Goal: Transaction & Acquisition: Purchase product/service

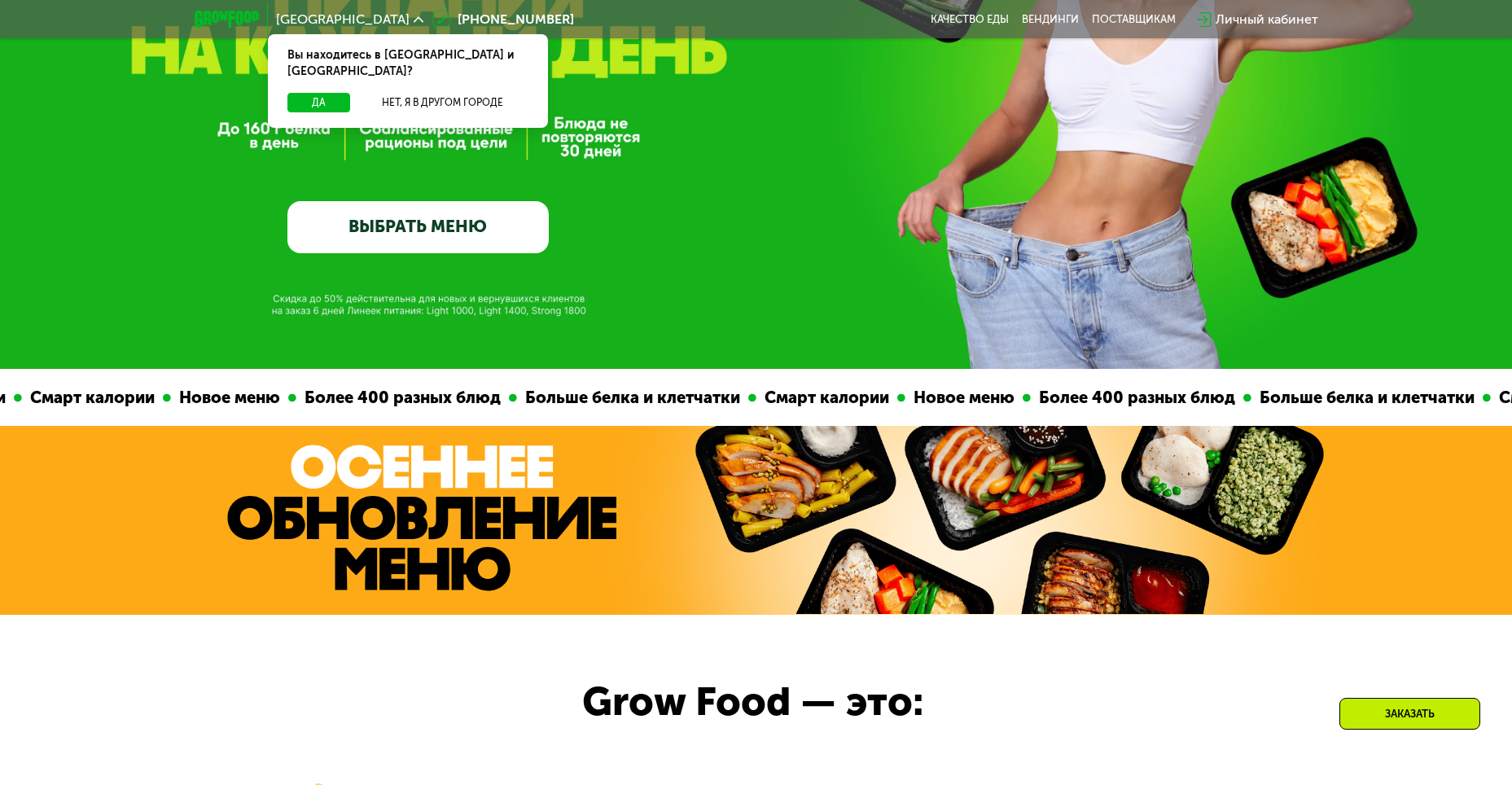
scroll to position [163, 0]
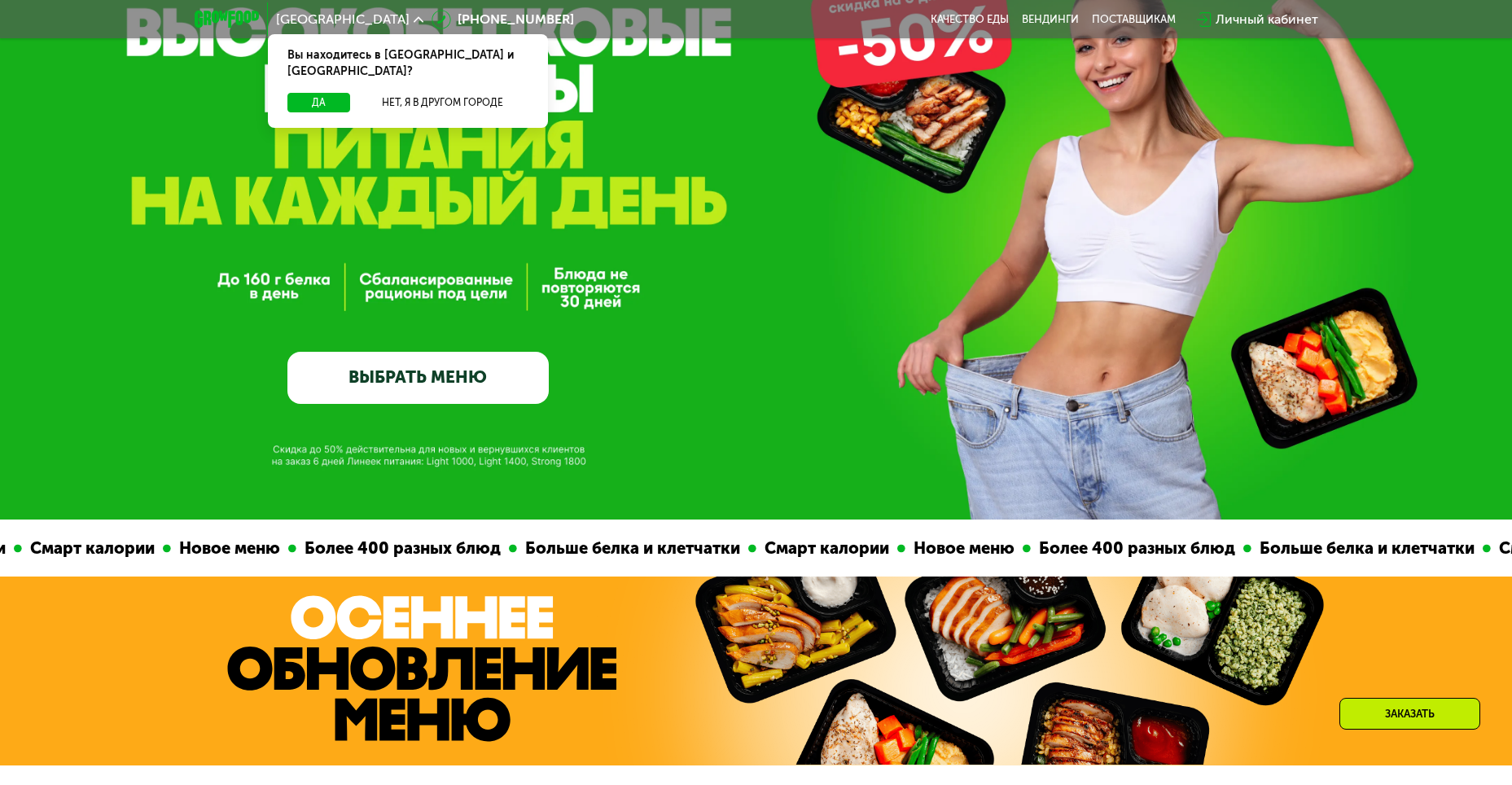
click at [439, 379] on link "ВЫБРАТЬ МЕНЮ" at bounding box center [418, 377] width 261 height 52
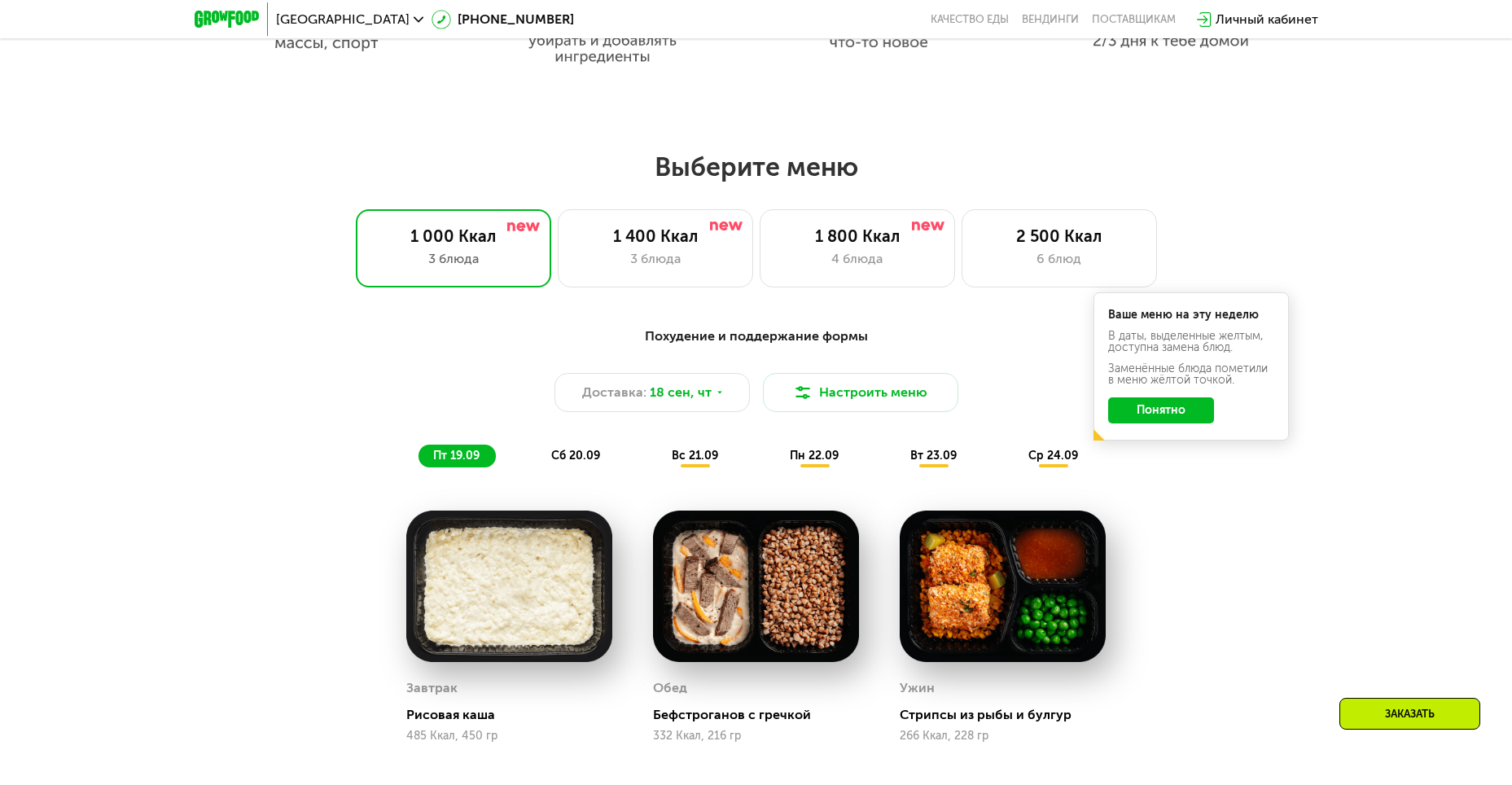
scroll to position [1317, 0]
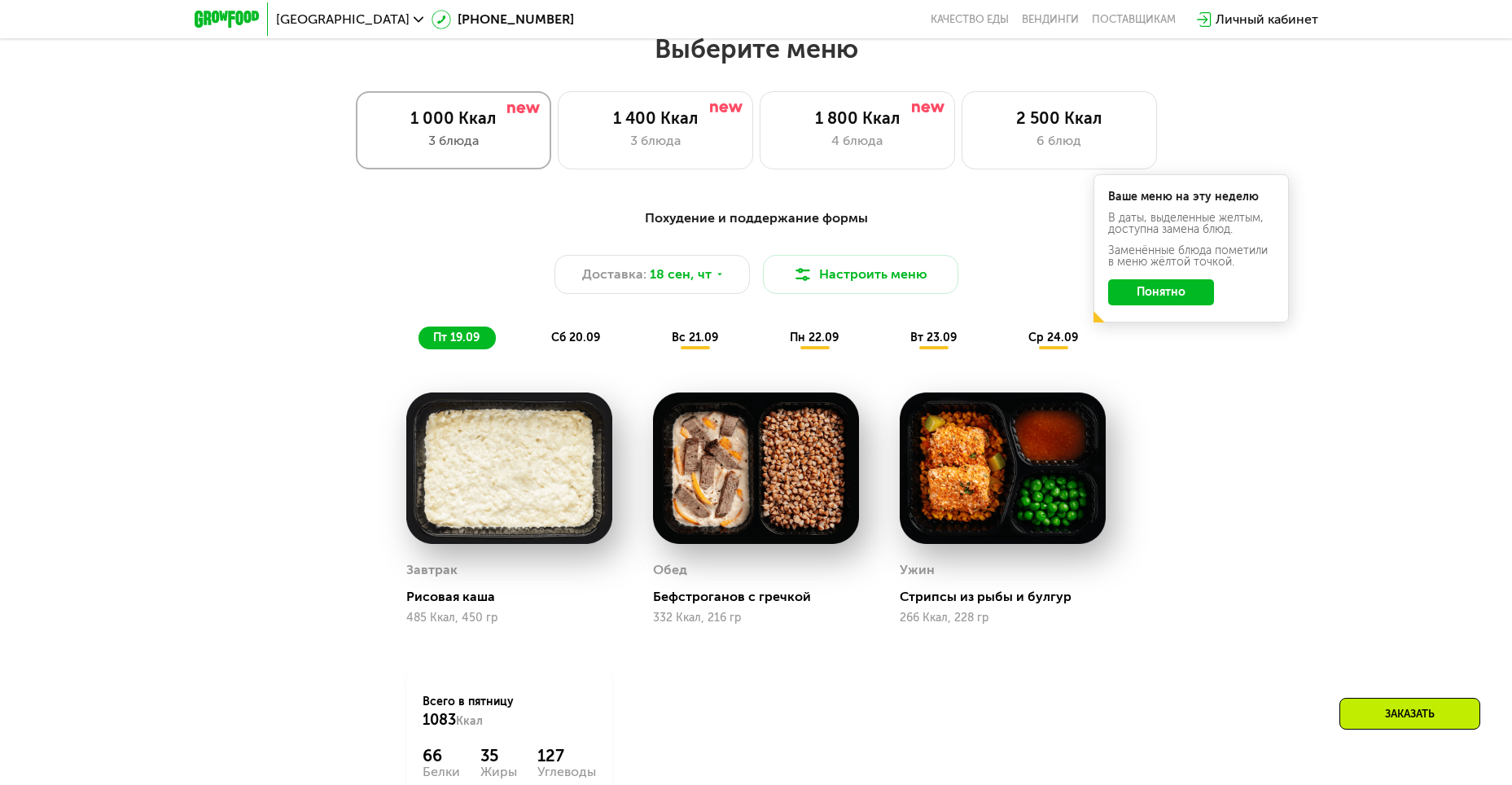
click at [429, 143] on div "3 блюда" at bounding box center [454, 141] width 161 height 20
click at [431, 145] on div "3 блюда" at bounding box center [454, 141] width 161 height 20
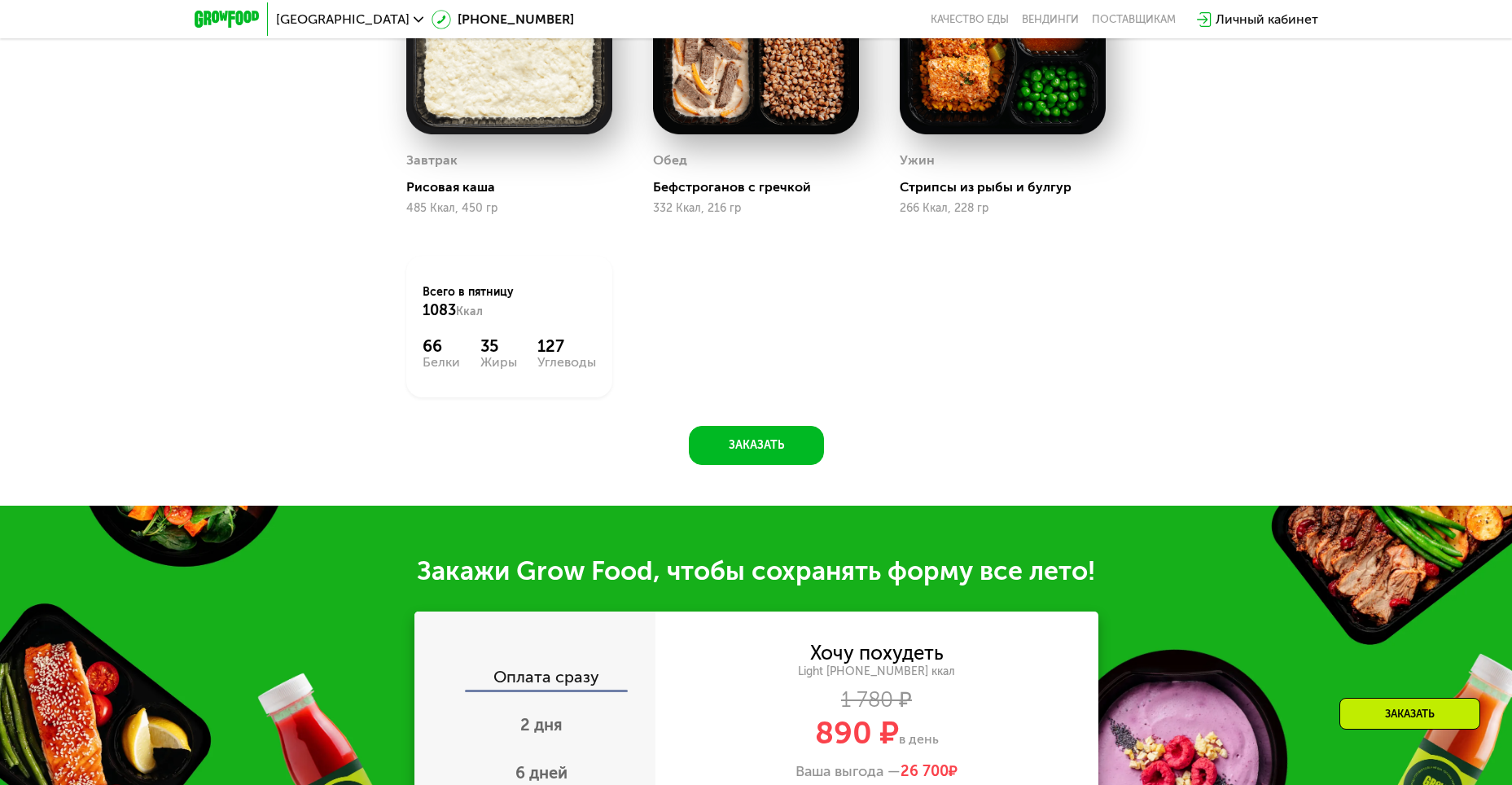
scroll to position [1887, 0]
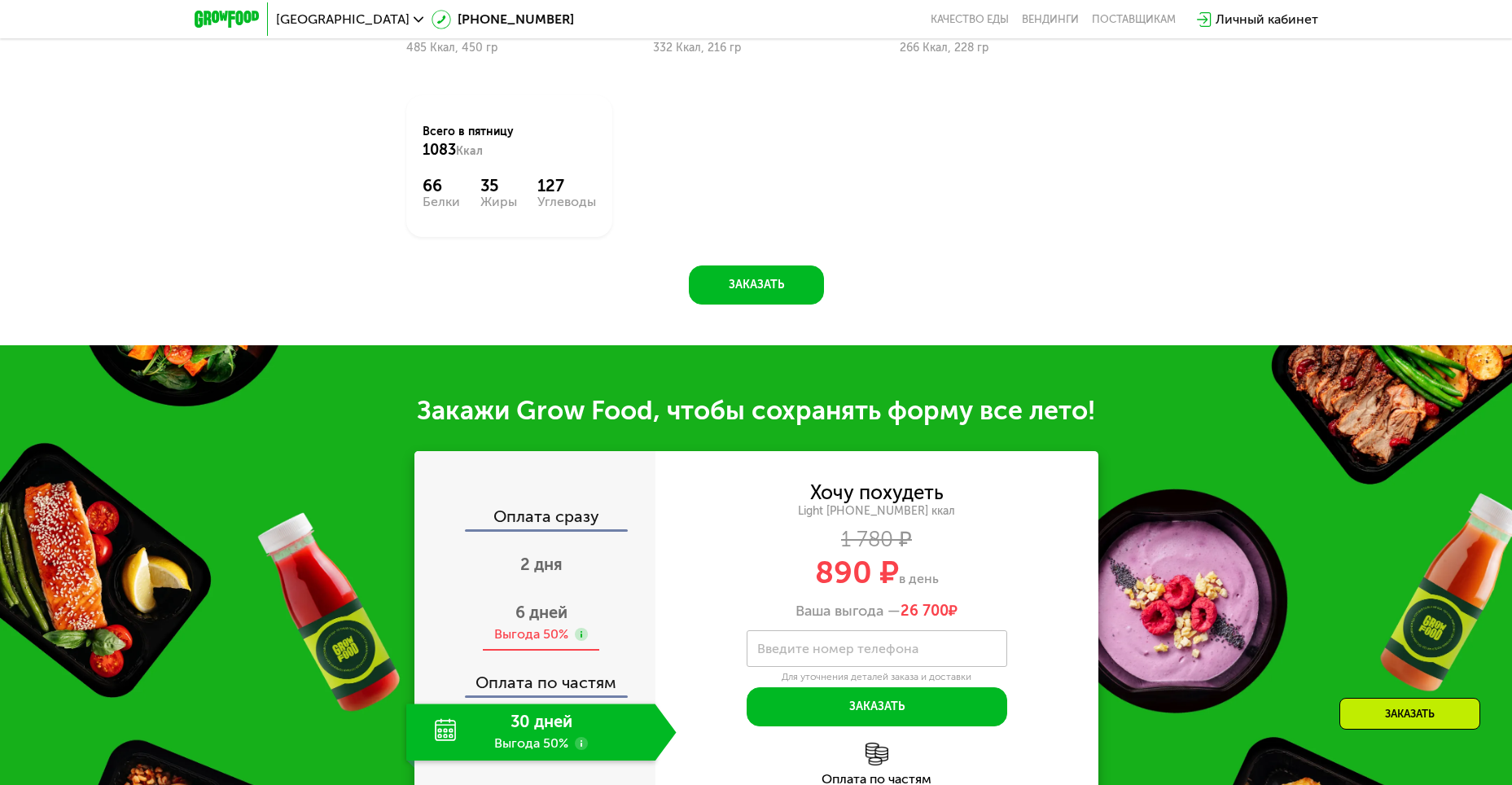
click at [545, 616] on span "6 дней" at bounding box center [541, 612] width 52 height 20
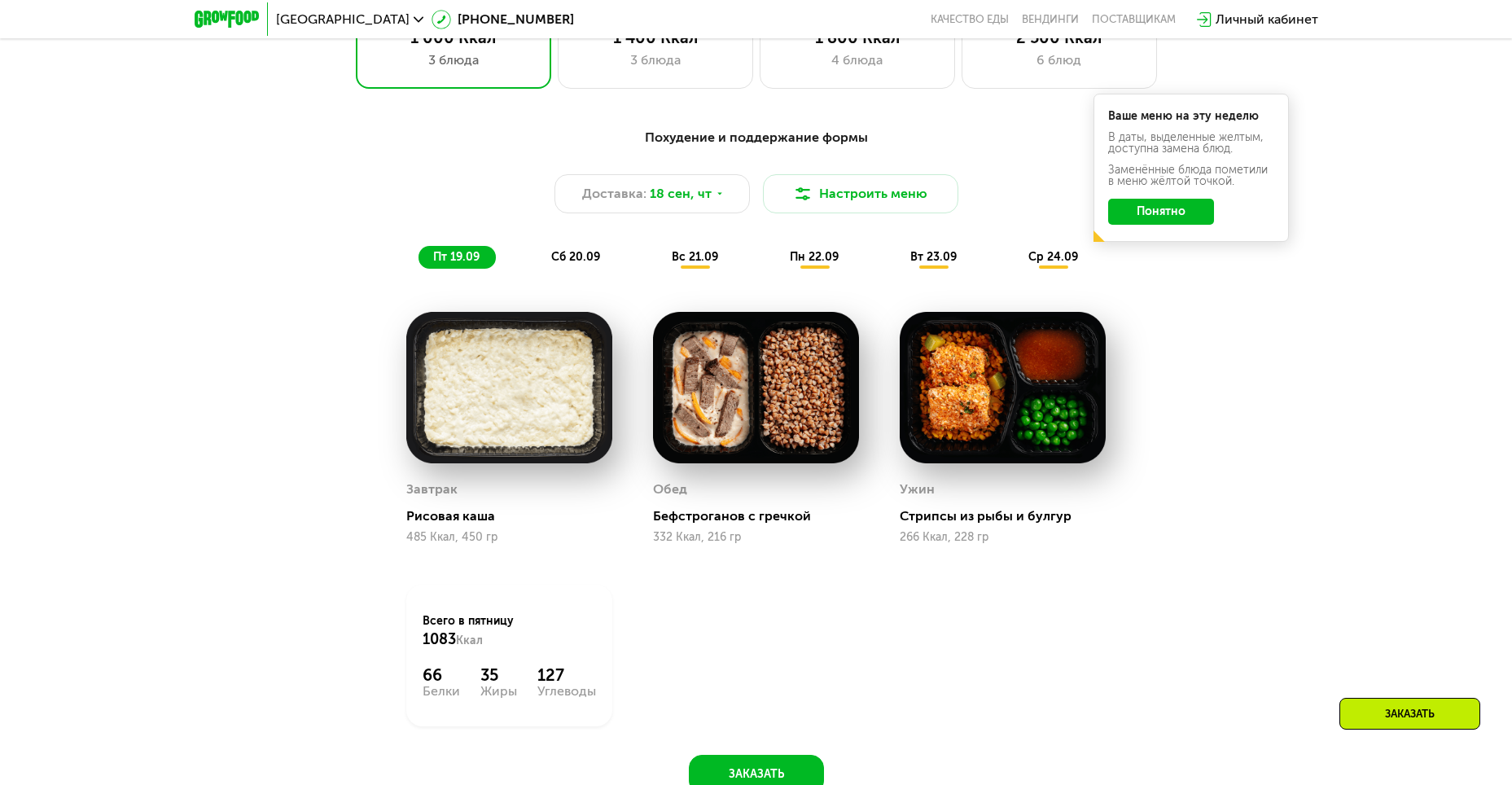
scroll to position [1317, 0]
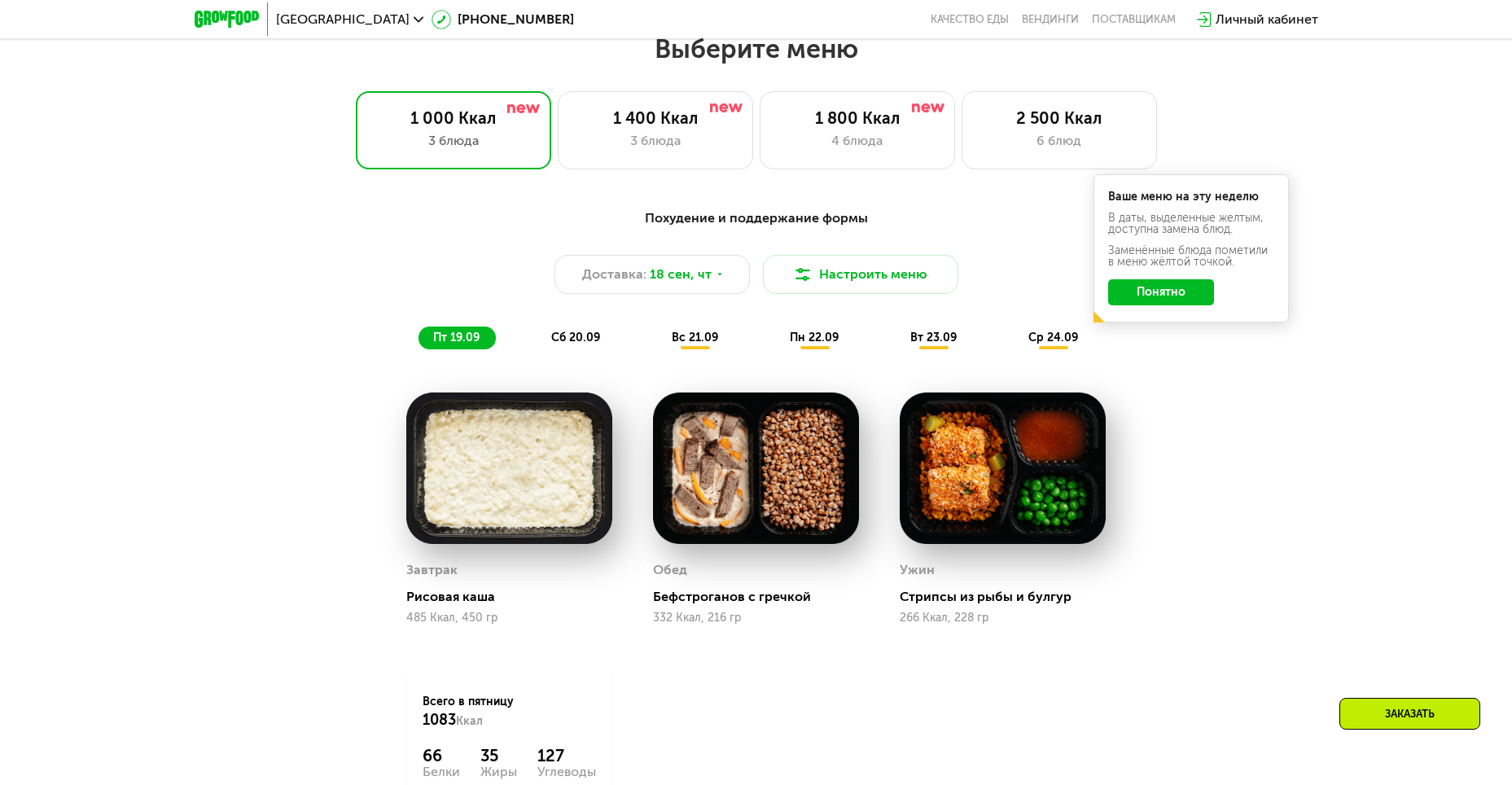
click at [569, 343] on span "сб 20.09" at bounding box center [575, 337] width 49 height 14
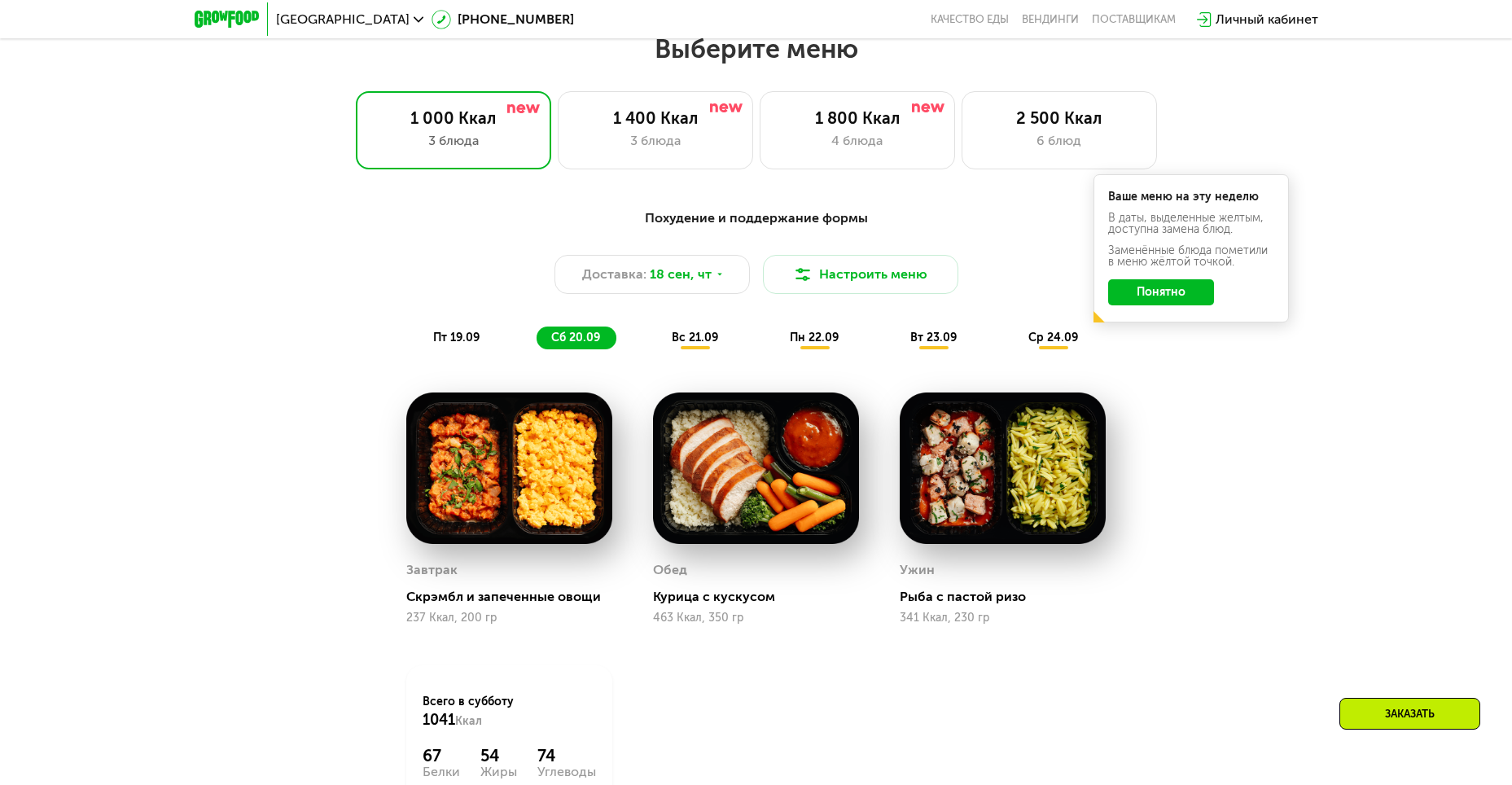
click at [695, 344] on span "вс 21.09" at bounding box center [695, 337] width 47 height 14
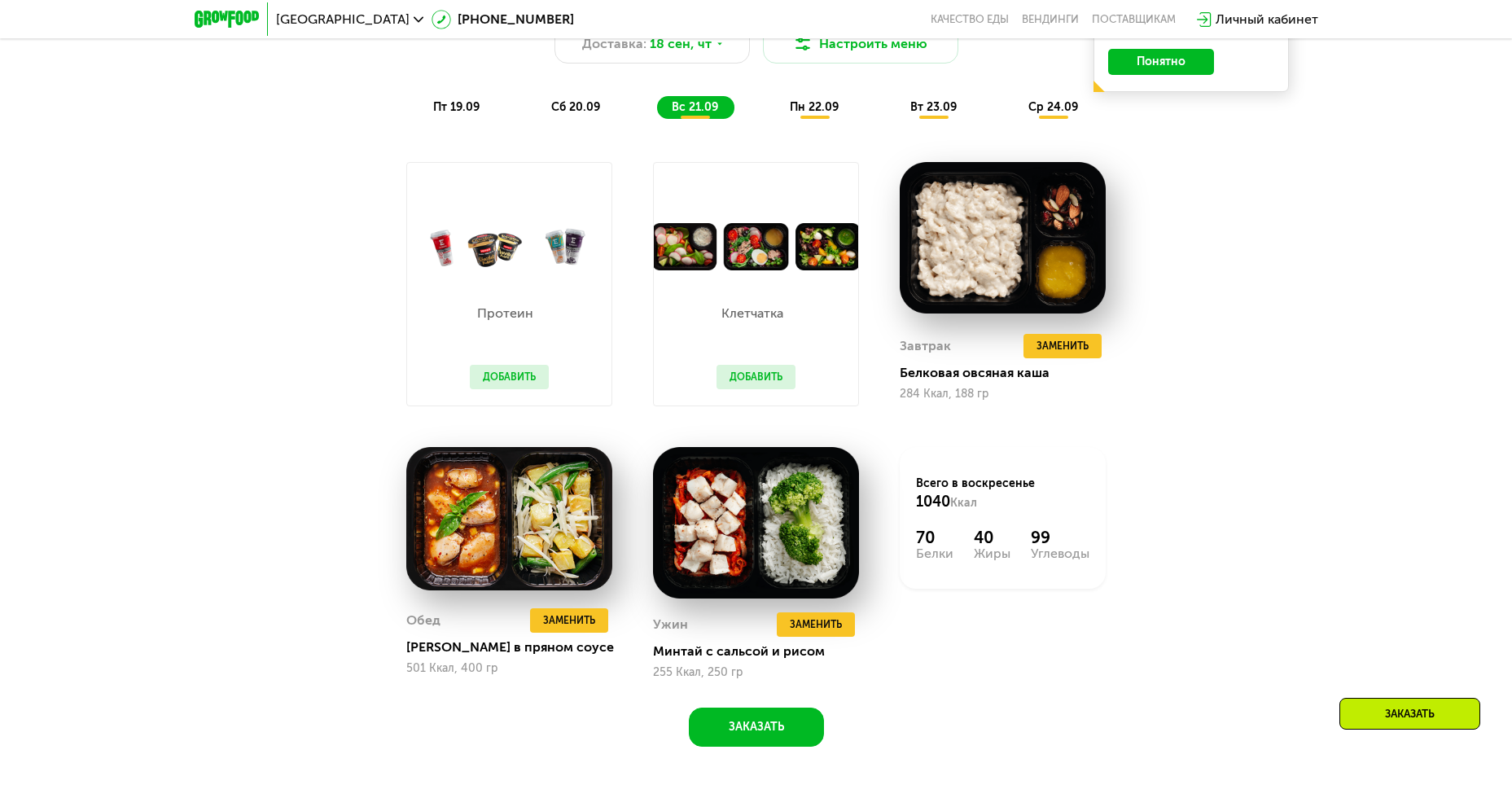
scroll to position [1561, 0]
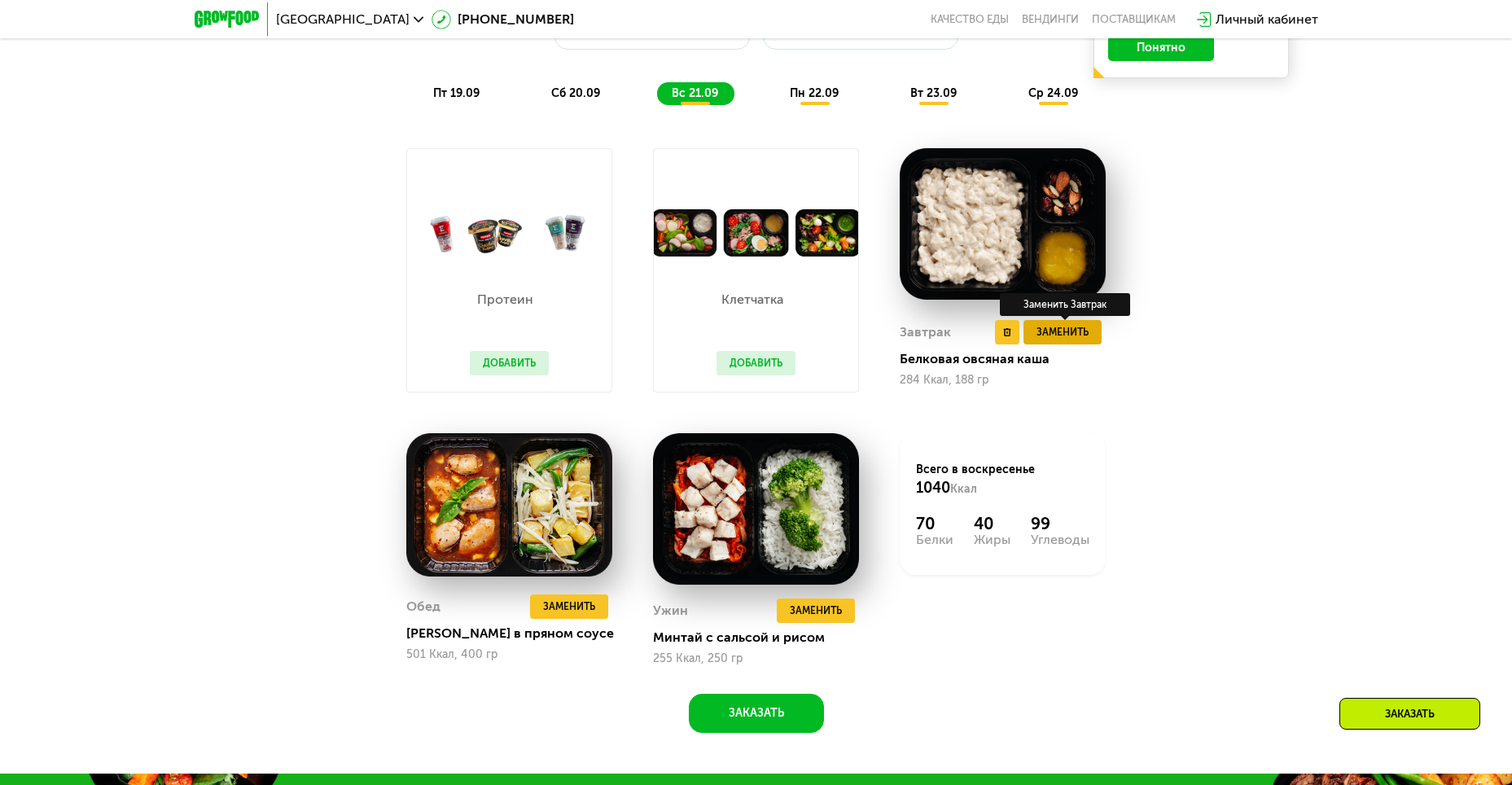
click at [1078, 340] on span "Заменить" at bounding box center [1062, 331] width 52 height 16
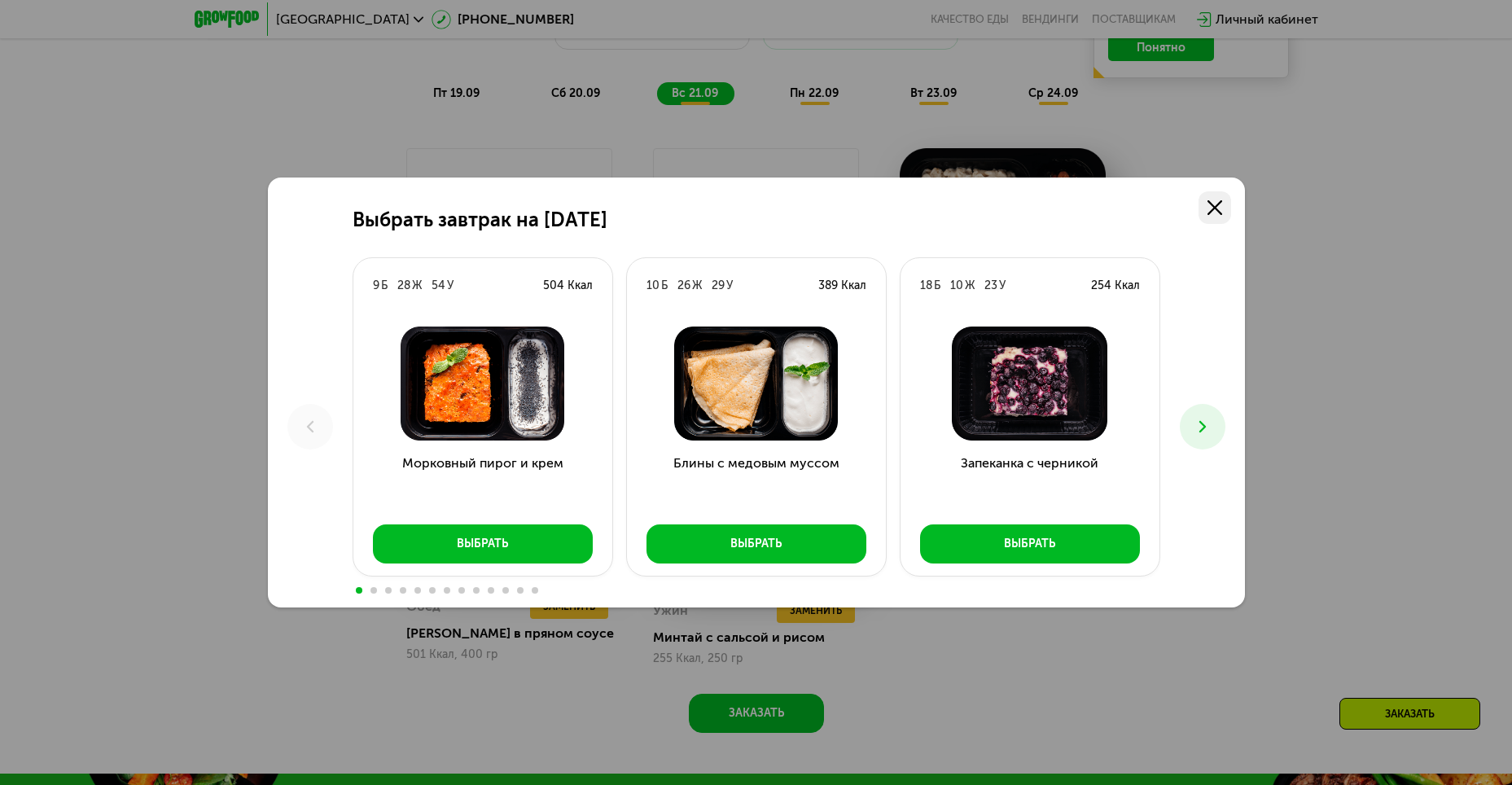
click at [1219, 209] on icon at bounding box center [1214, 207] width 15 height 15
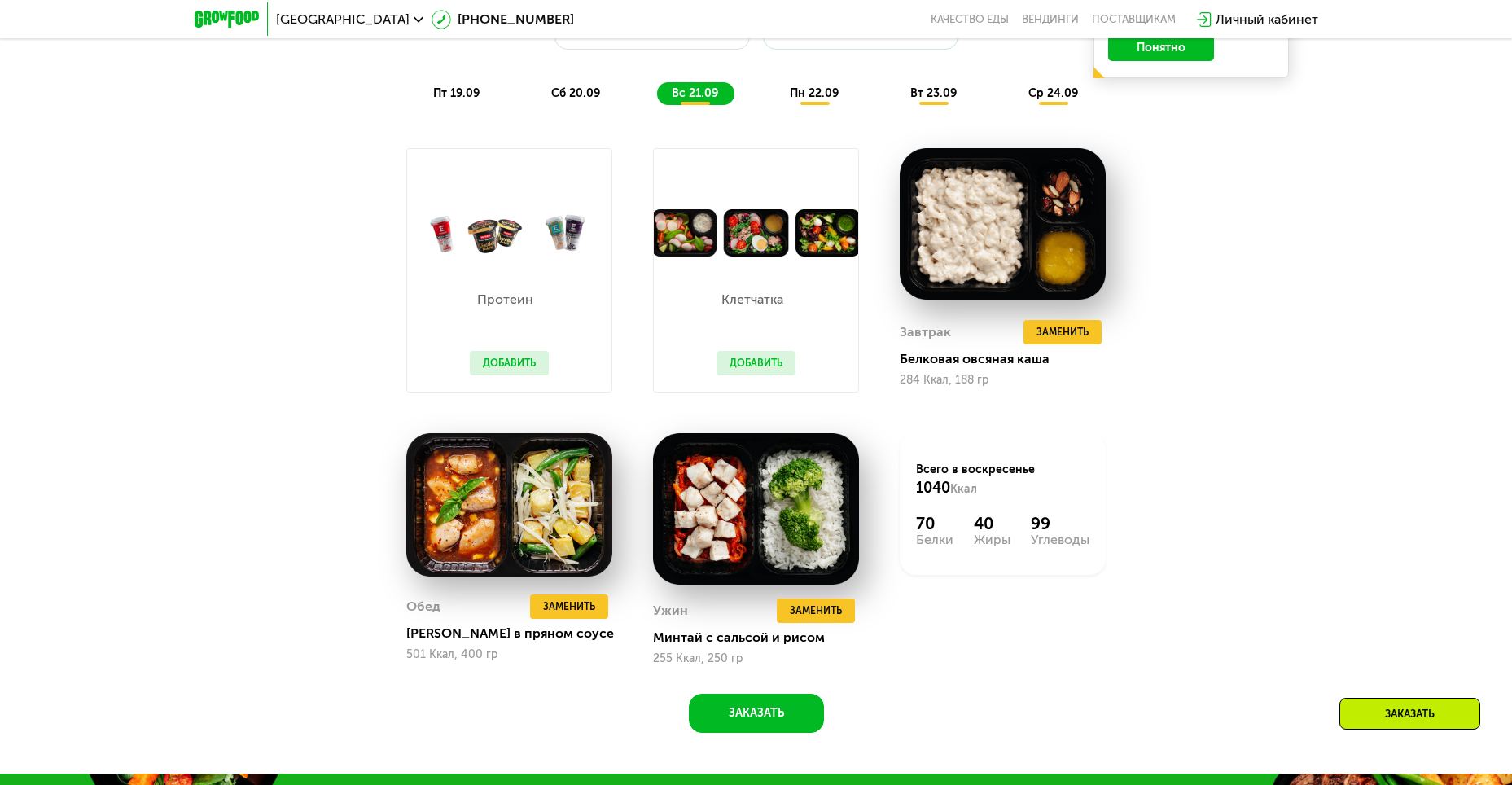
click at [813, 97] on span "пн 22.09" at bounding box center [814, 93] width 49 height 14
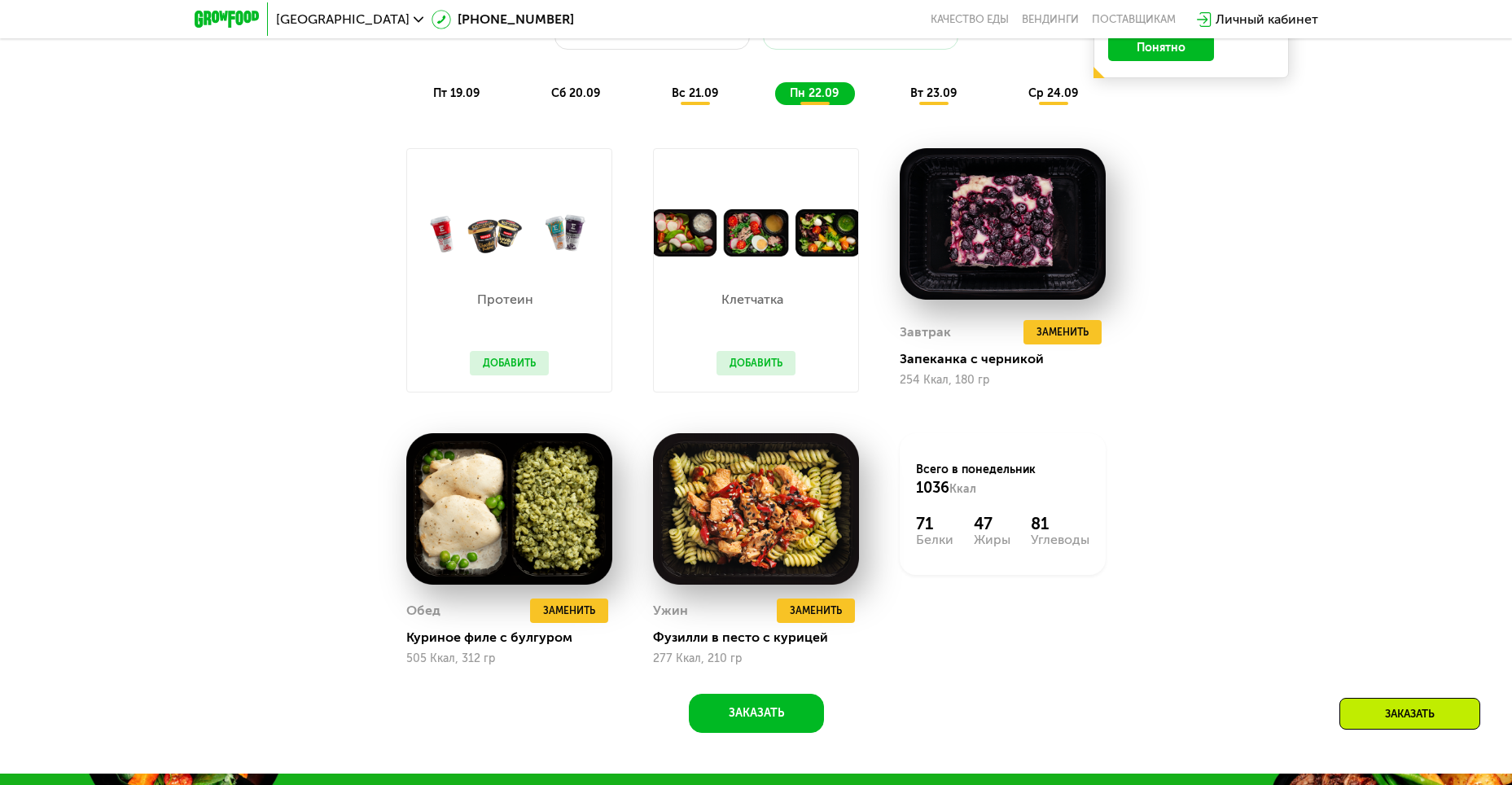
click at [726, 267] on div "Клетчатка Добавить" at bounding box center [756, 324] width 111 height 135
click at [759, 364] on button "Добавить" at bounding box center [756, 363] width 79 height 25
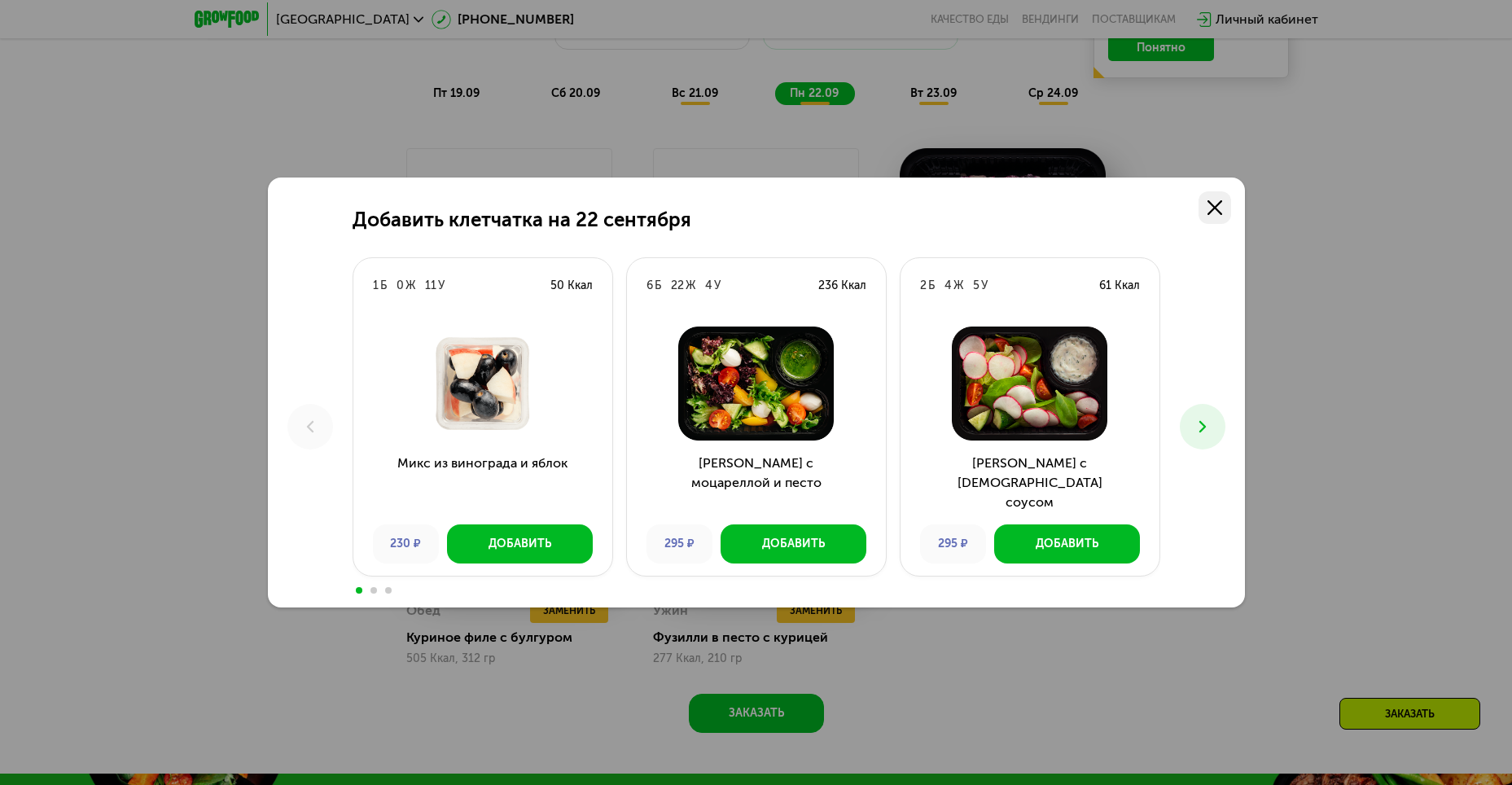
click at [1213, 208] on use at bounding box center [1214, 207] width 15 height 15
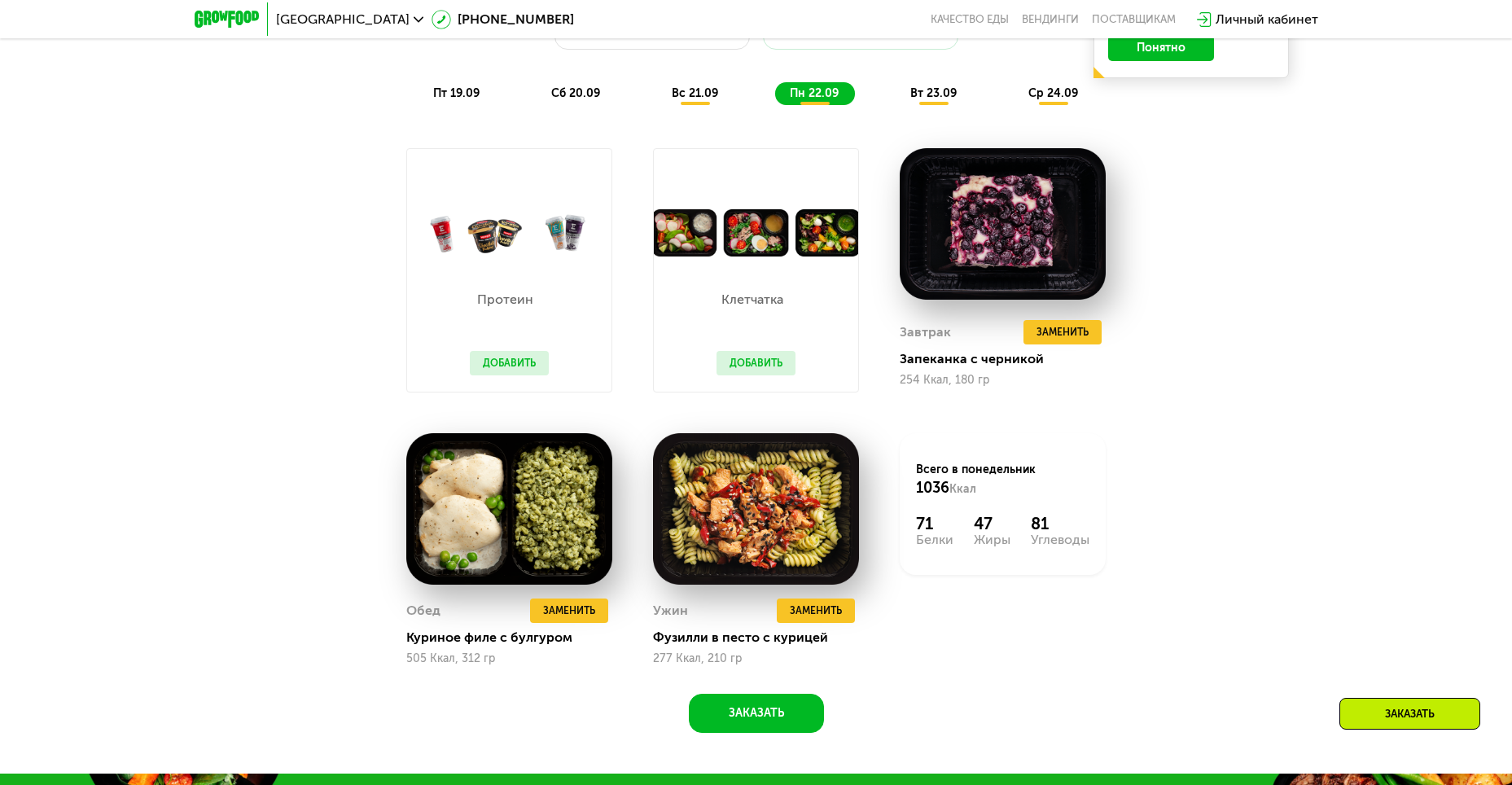
click at [935, 89] on div "вт 23.09" at bounding box center [934, 93] width 77 height 23
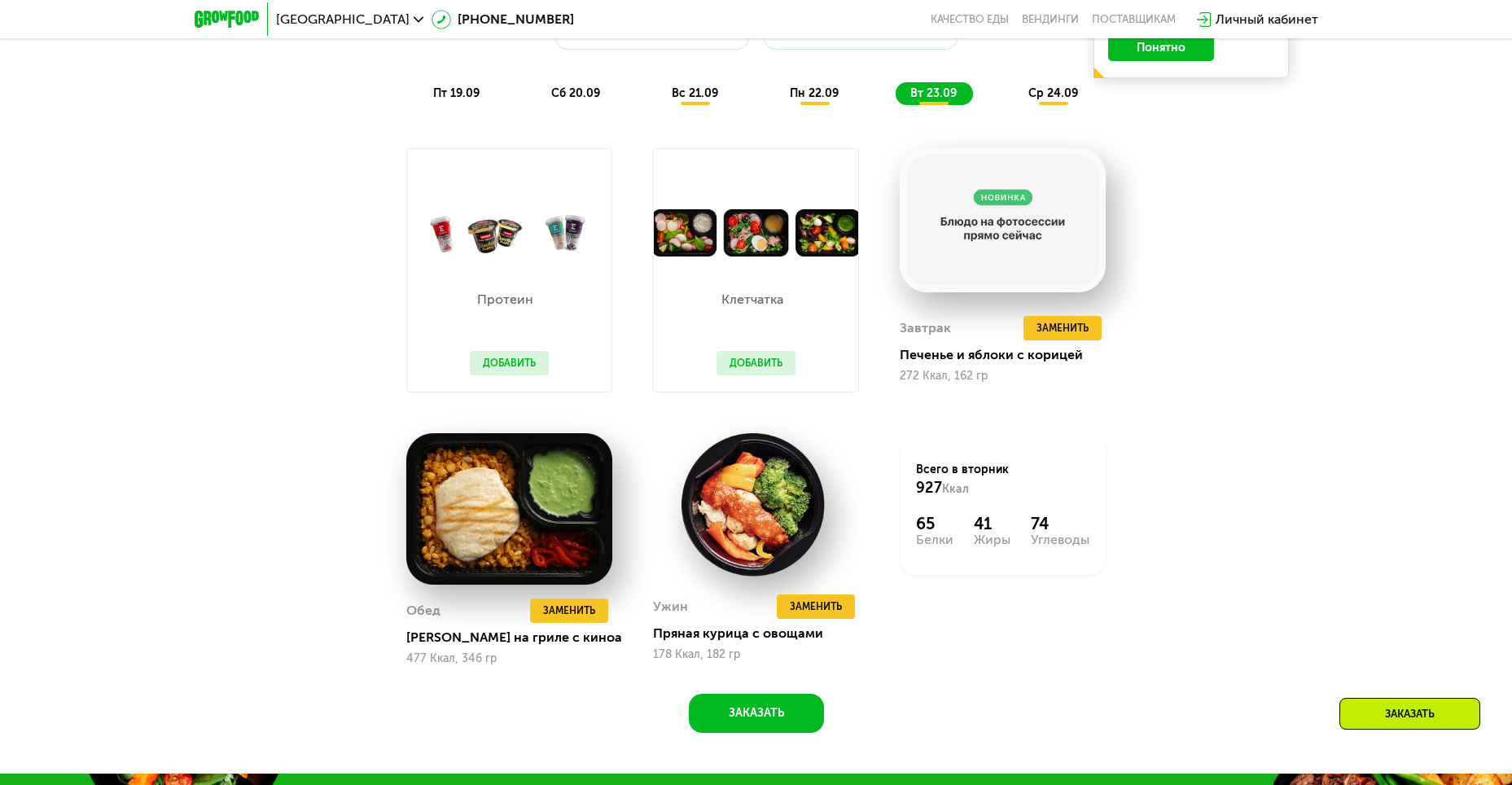
click at [1044, 96] on span "ср 24.09" at bounding box center [1053, 93] width 50 height 14
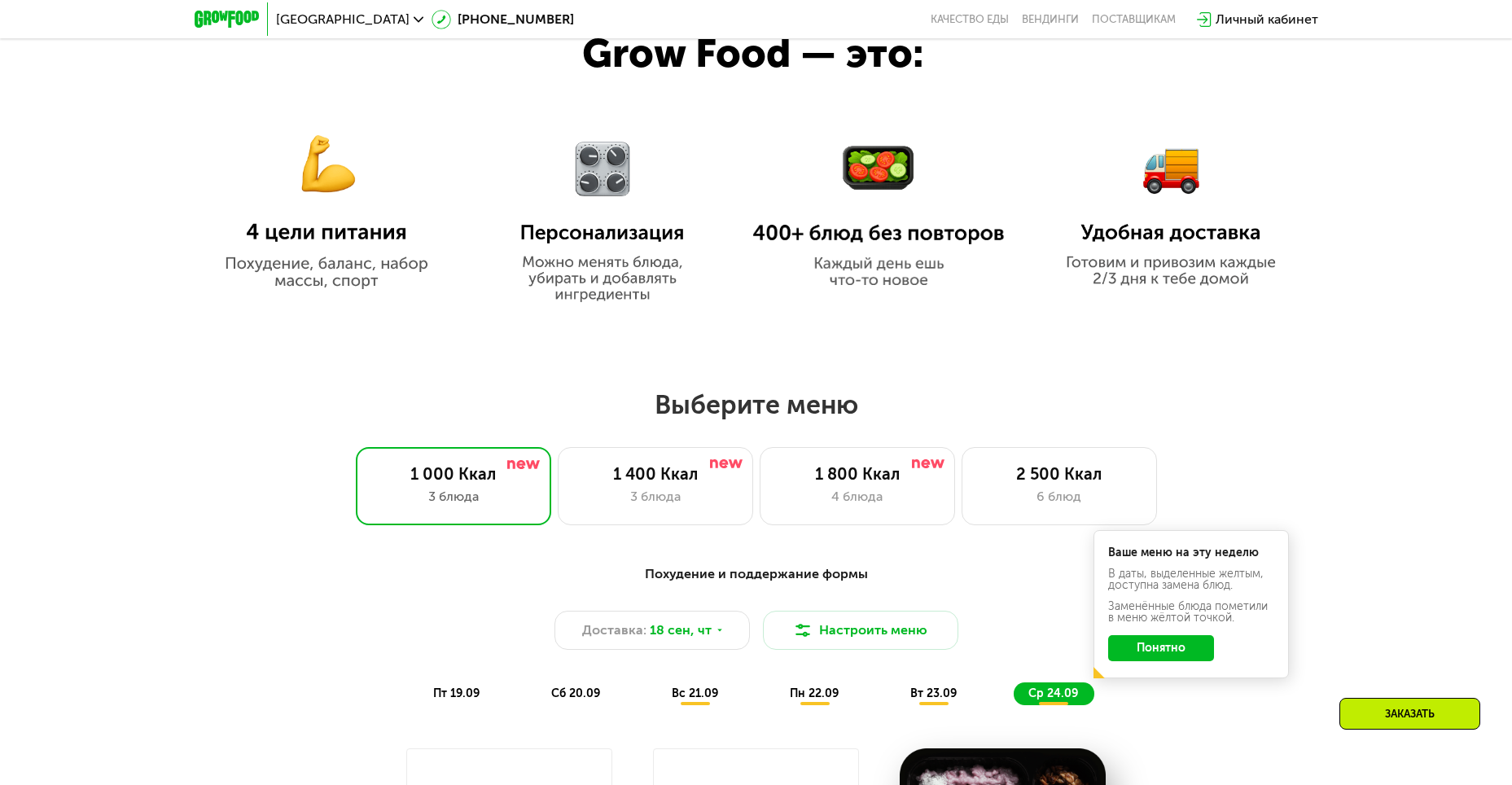
scroll to position [829, 0]
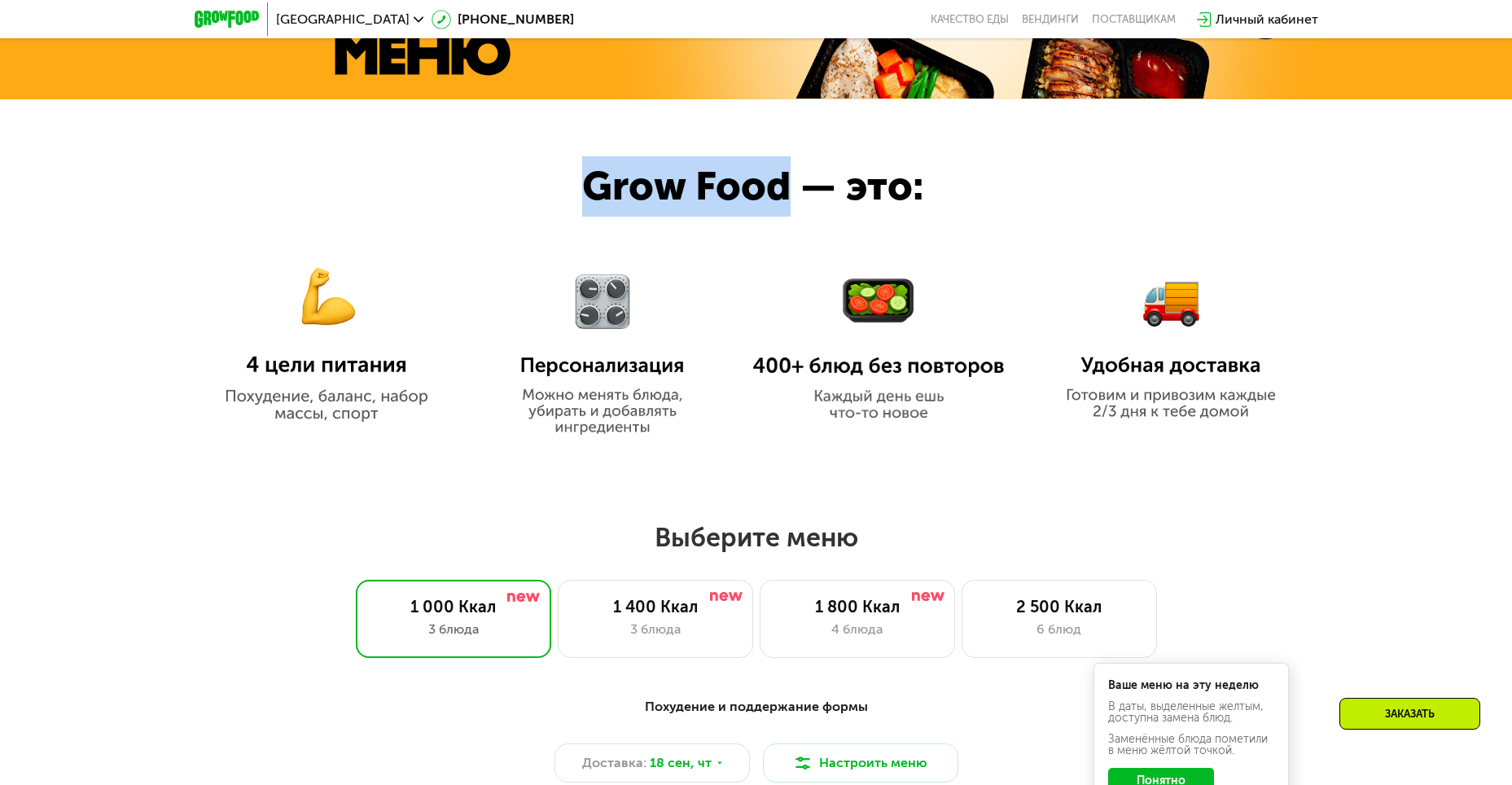
drag, startPoint x: 587, startPoint y: 193, endPoint x: 787, endPoint y: 191, distance: 200.0
click at [787, 191] on div "Grow Food — это:" at bounding box center [782, 186] width 401 height 61
copy div "Grow Food"
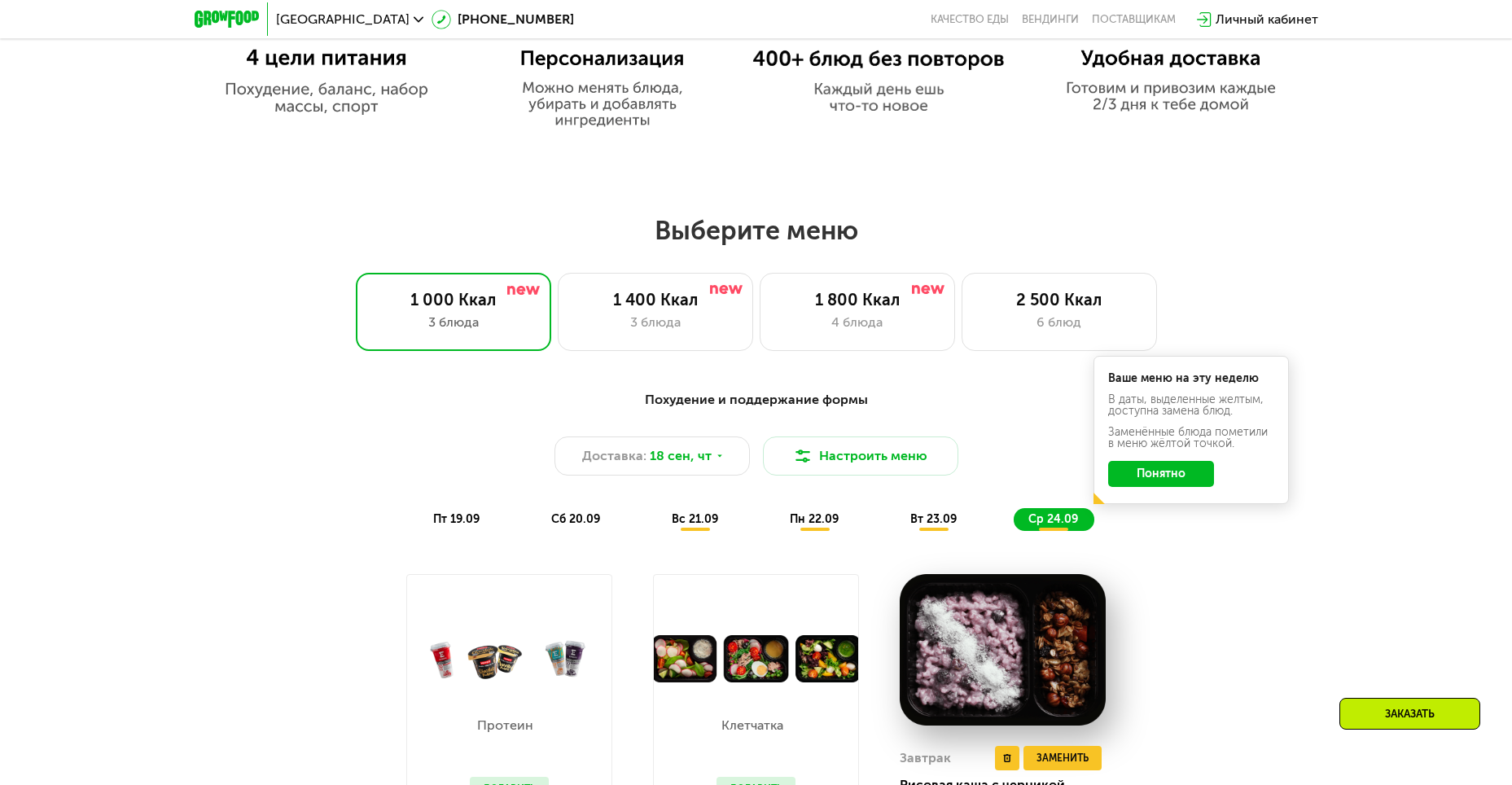
scroll to position [1139, 0]
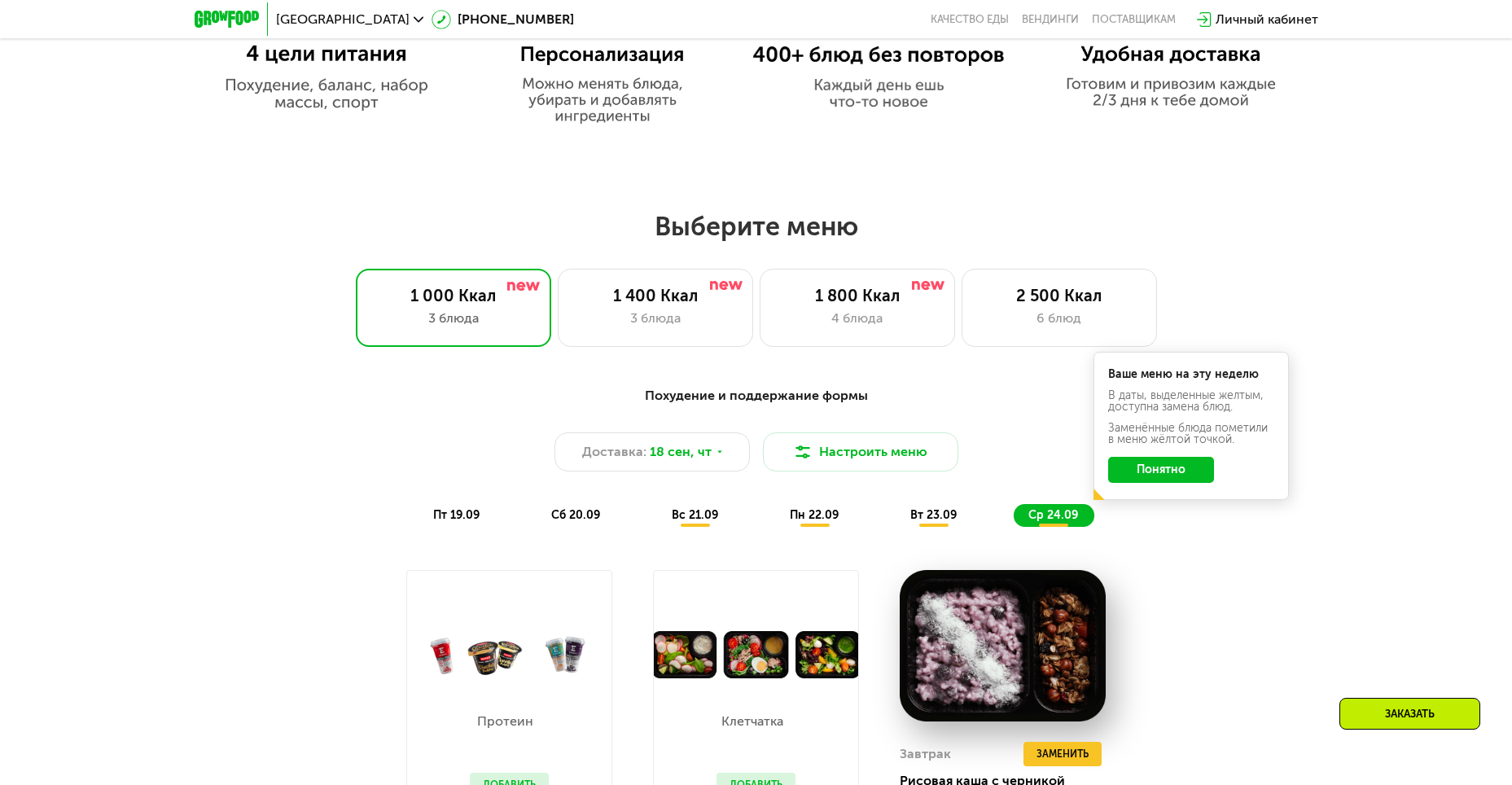
click at [1171, 478] on button "Понятно" at bounding box center [1161, 469] width 106 height 26
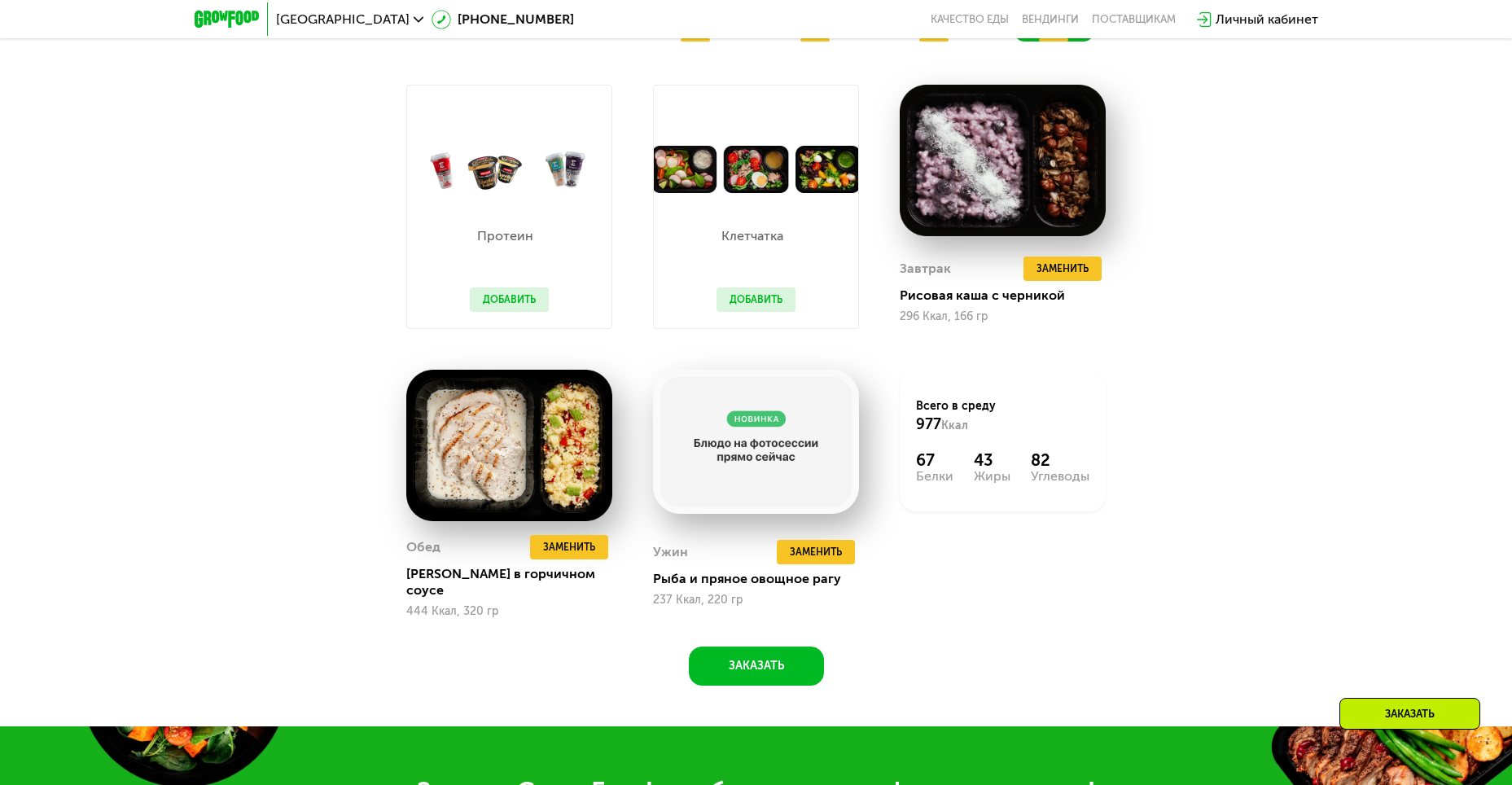
scroll to position [1629, 0]
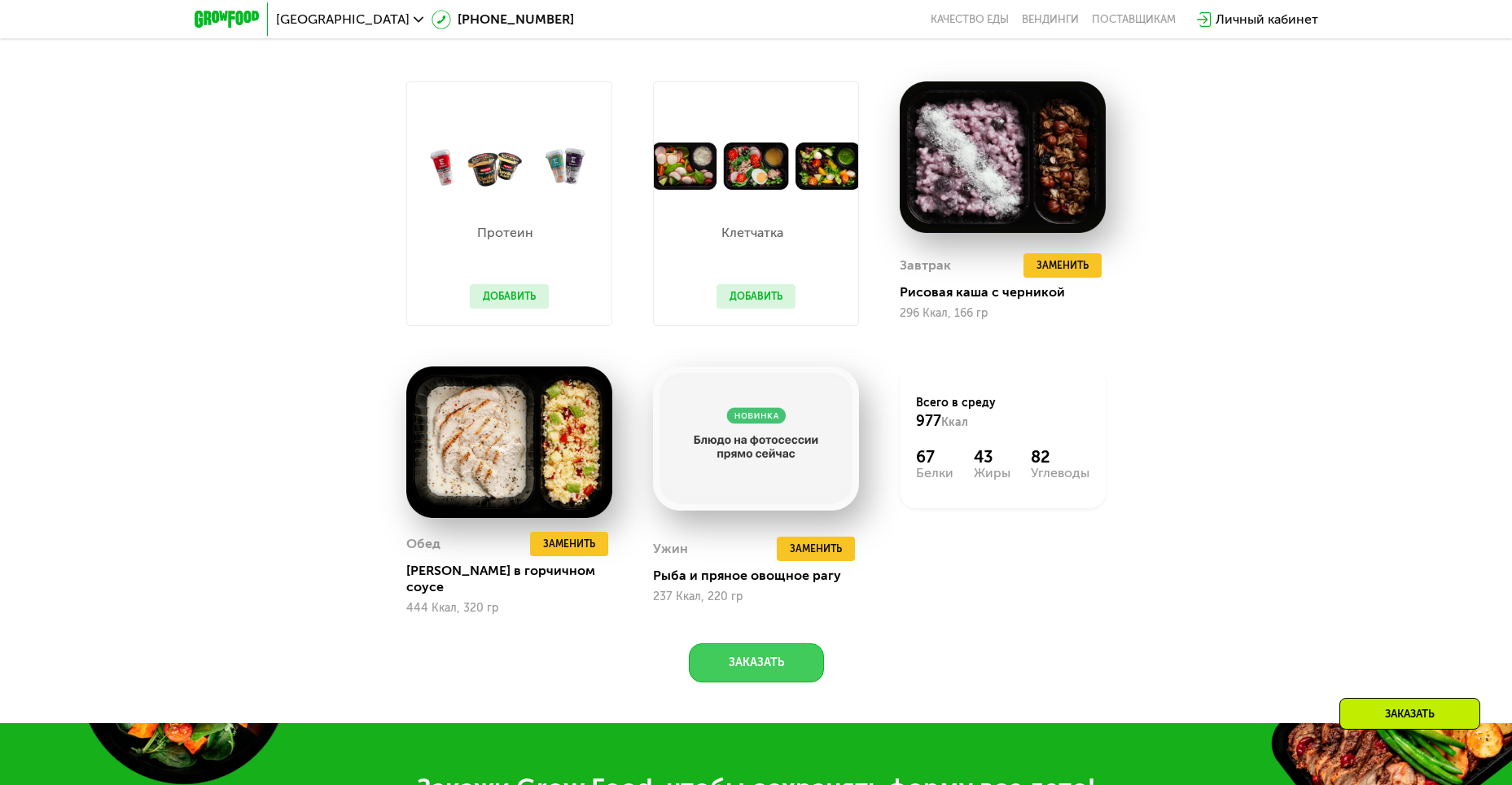
click at [769, 650] on button "Заказать" at bounding box center [756, 662] width 135 height 39
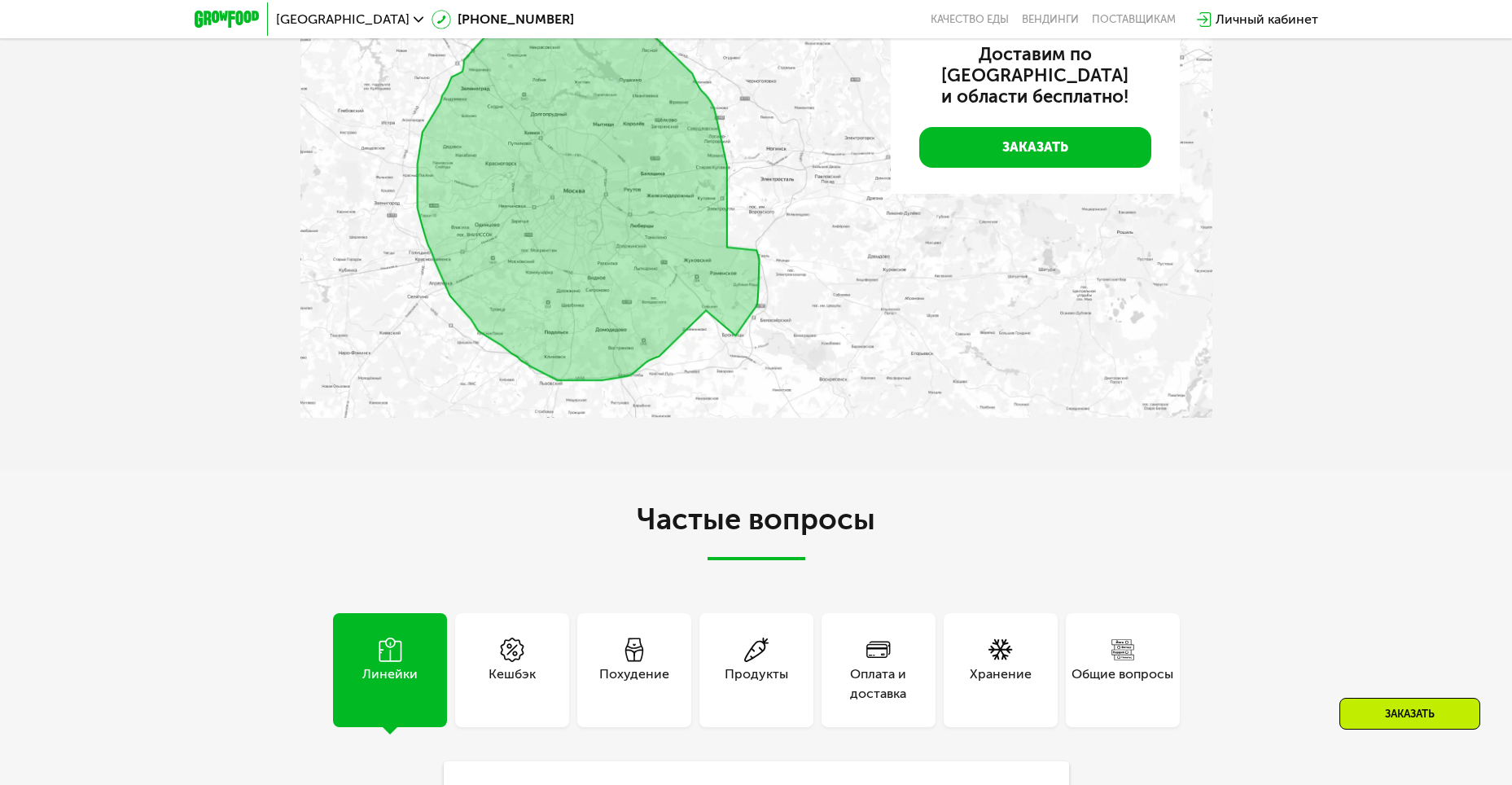
scroll to position [4376, 0]
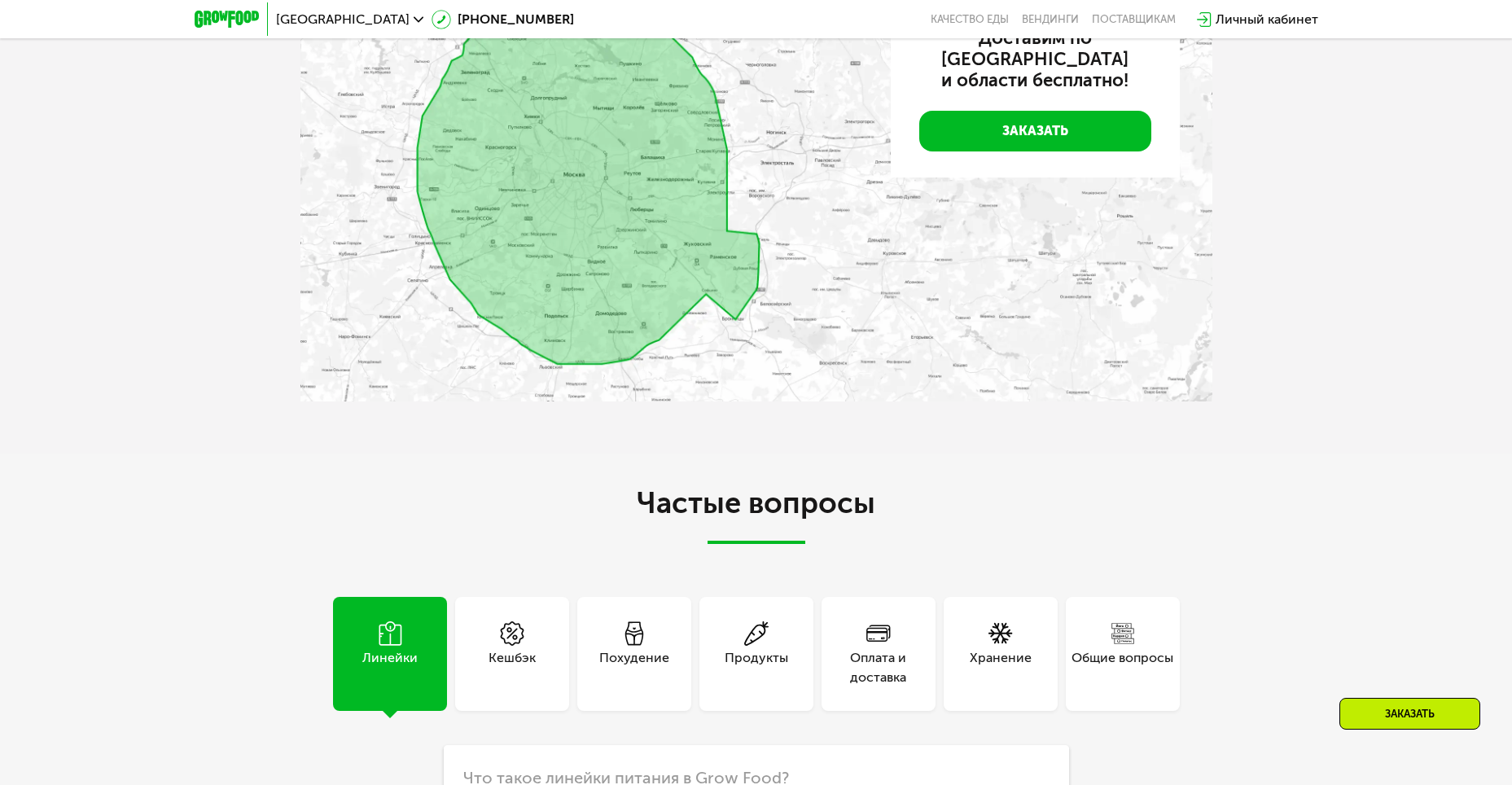
click at [878, 651] on div "Оплата и доставка" at bounding box center [879, 667] width 114 height 39
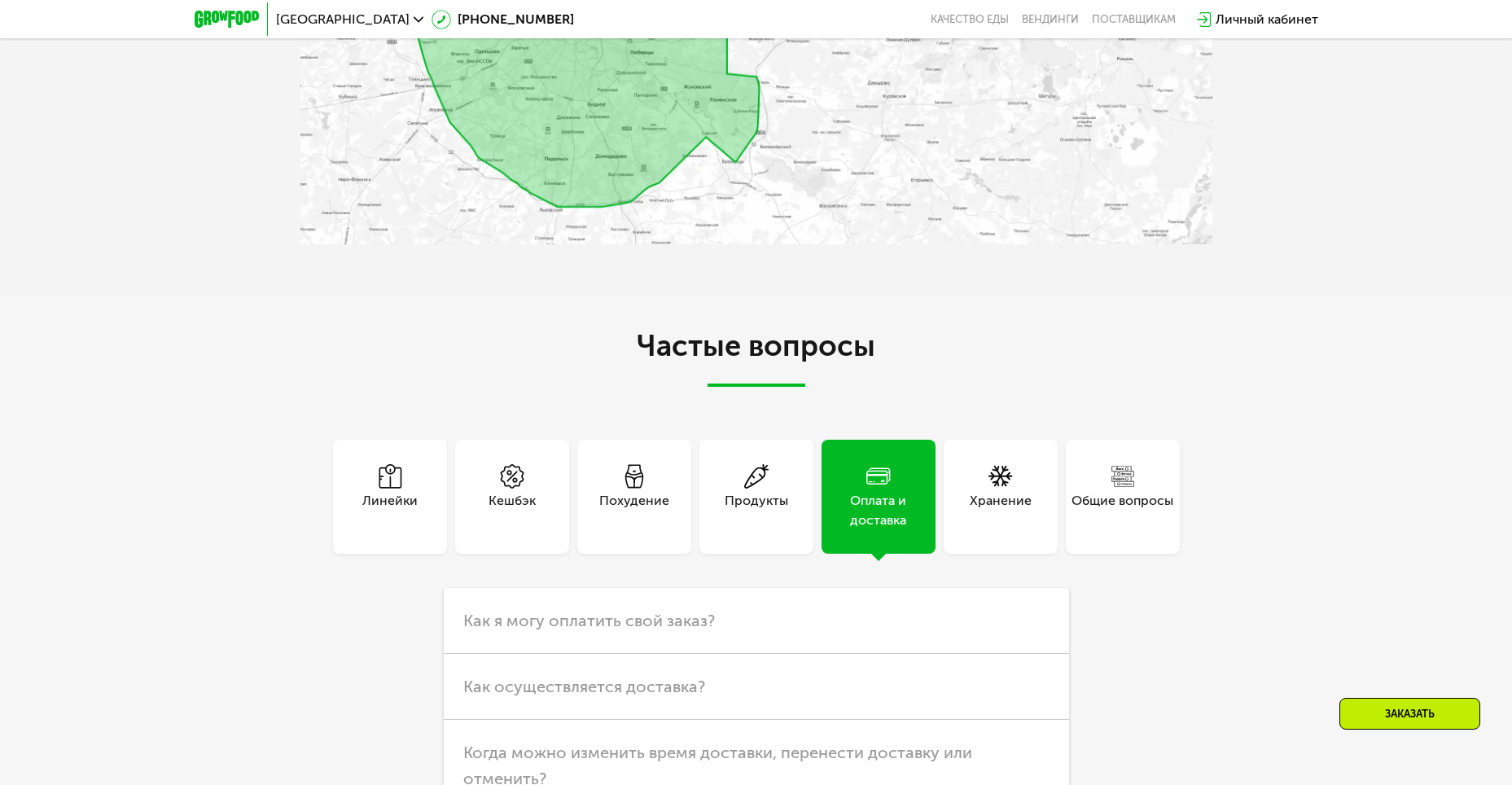
scroll to position [4620, 0]
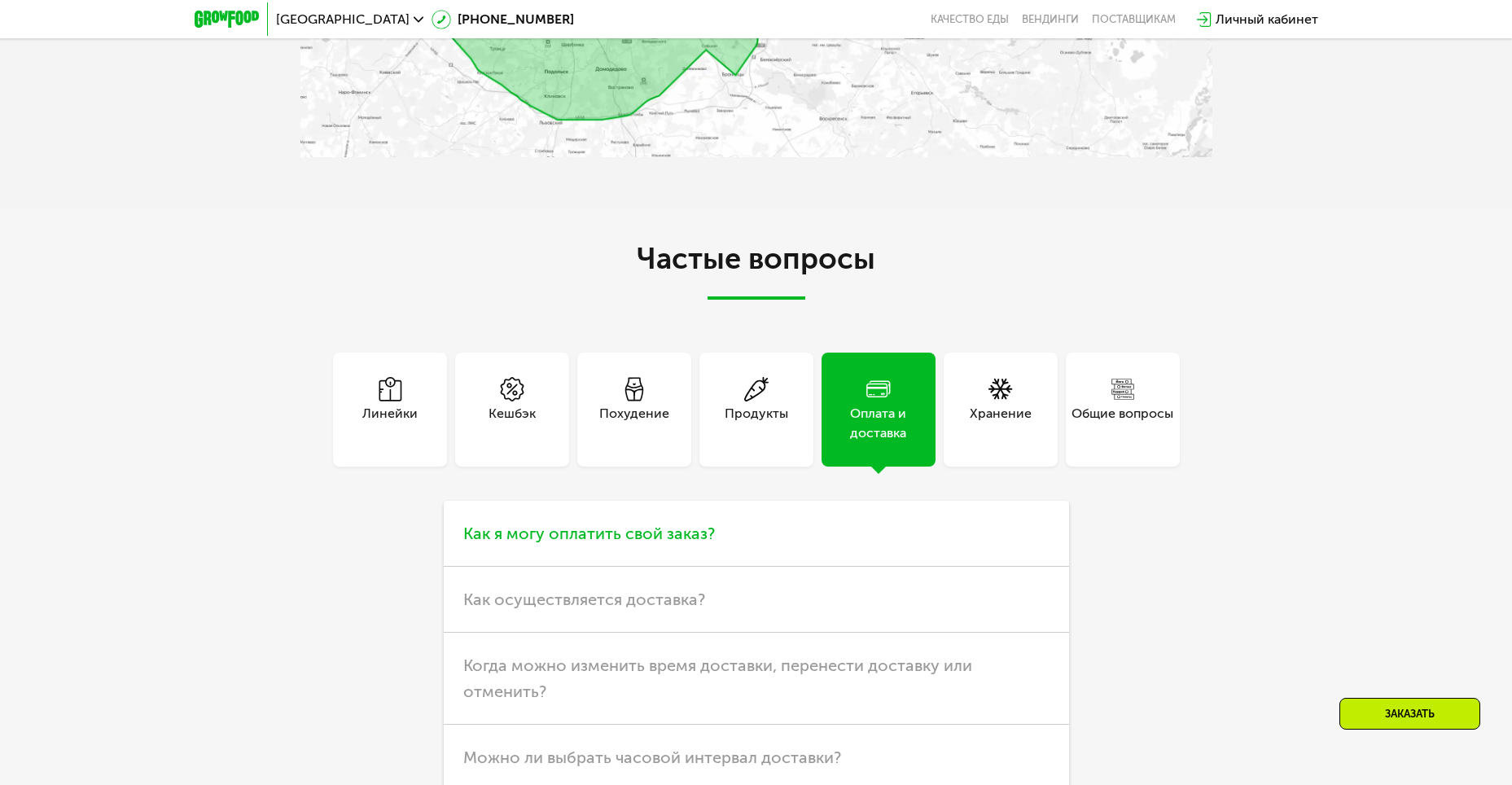
click at [672, 529] on span "Как я могу оплатить свой заказ?" at bounding box center [589, 533] width 251 height 20
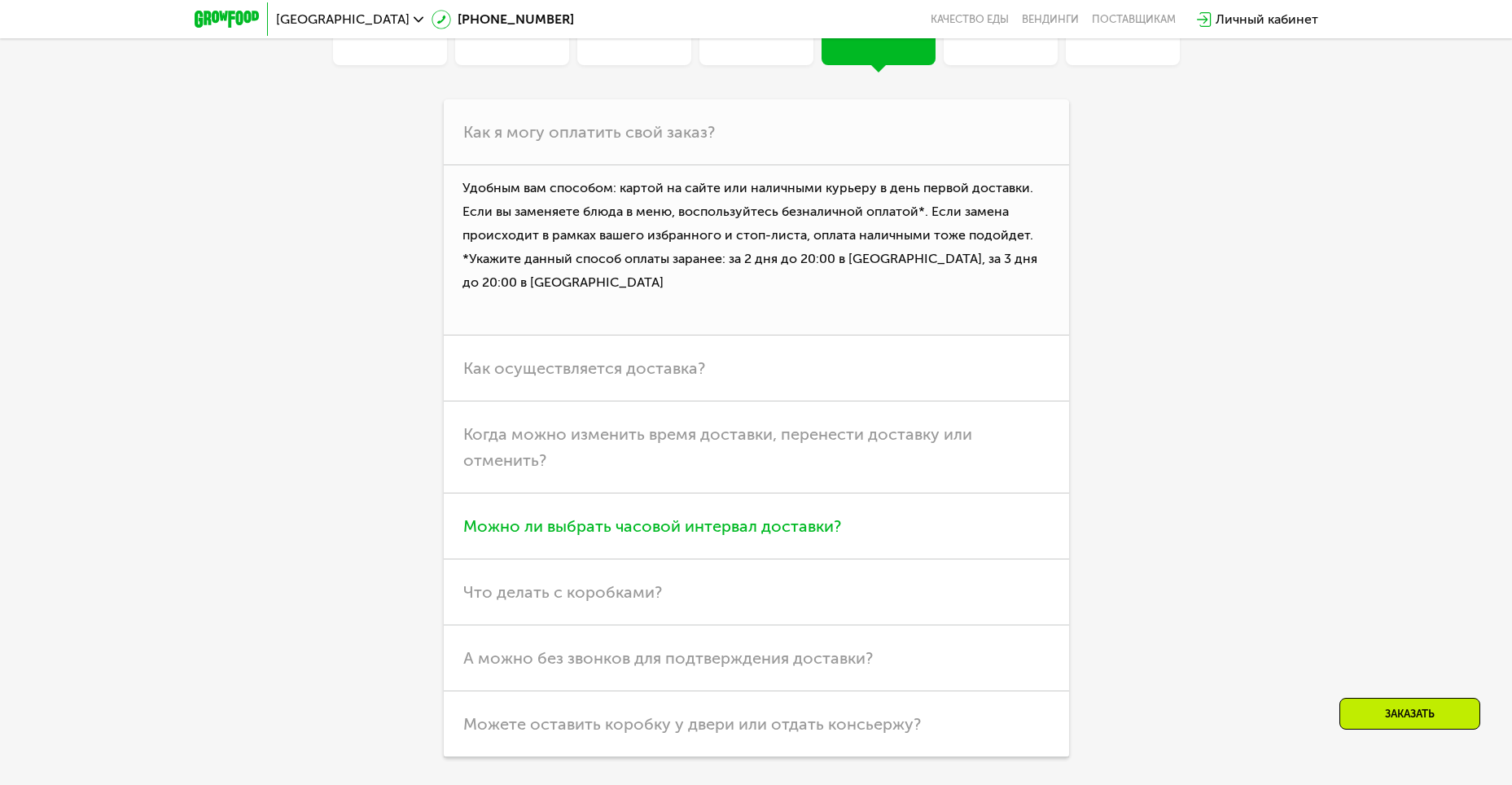
scroll to position [5027, 0]
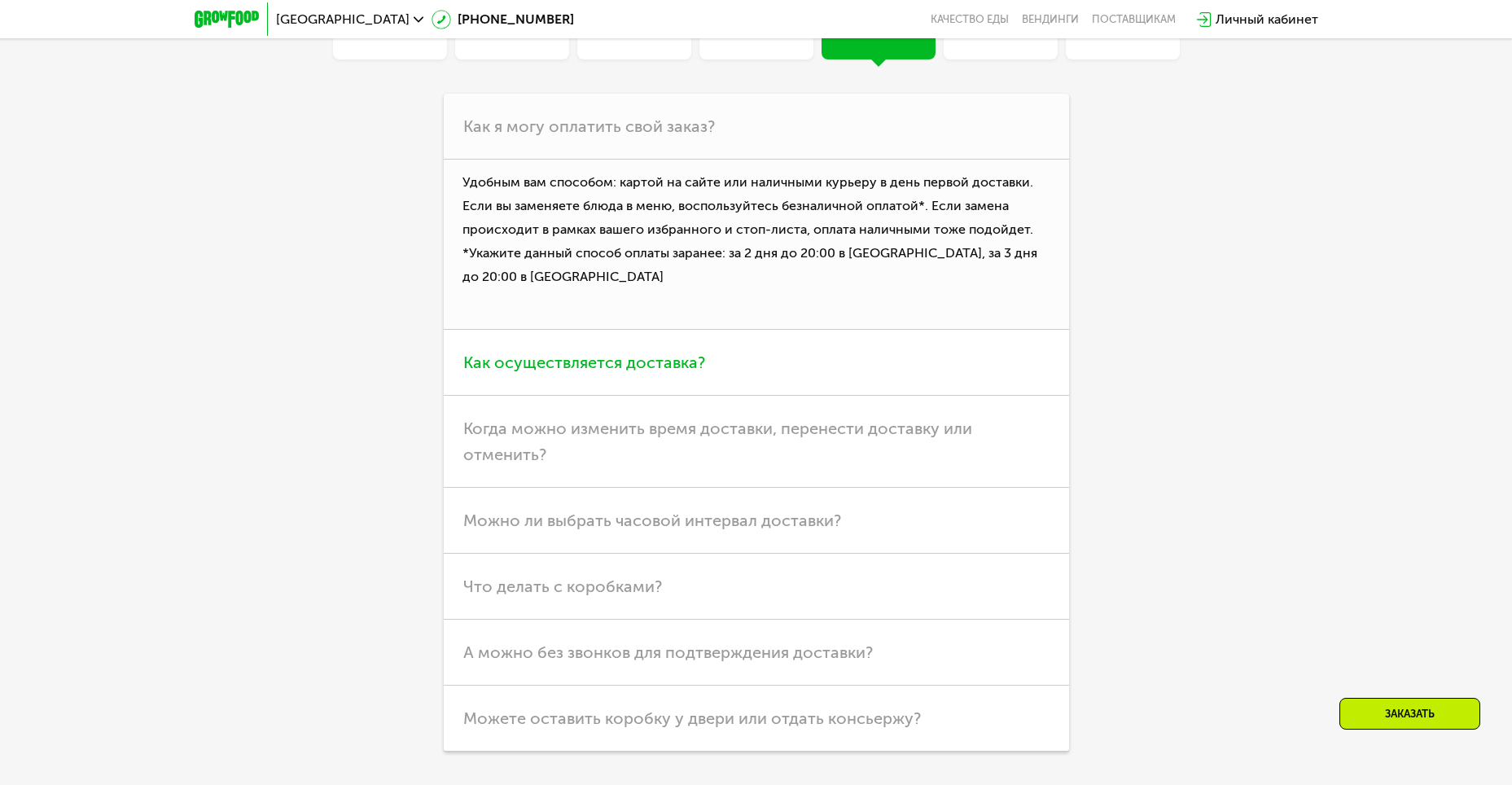
click at [637, 352] on span "Как осуществляется доставка?" at bounding box center [585, 362] width 242 height 20
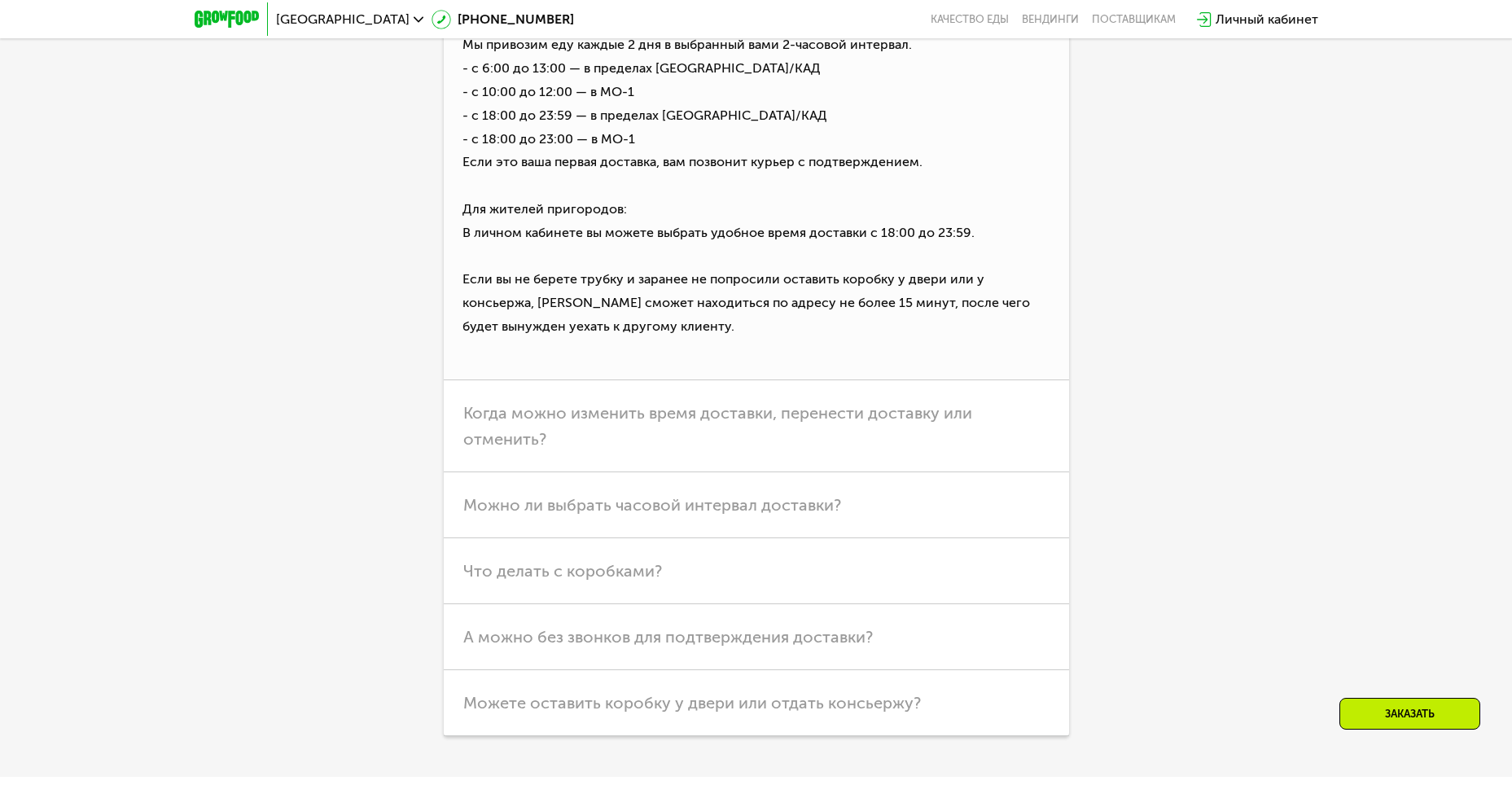
scroll to position [5271, 0]
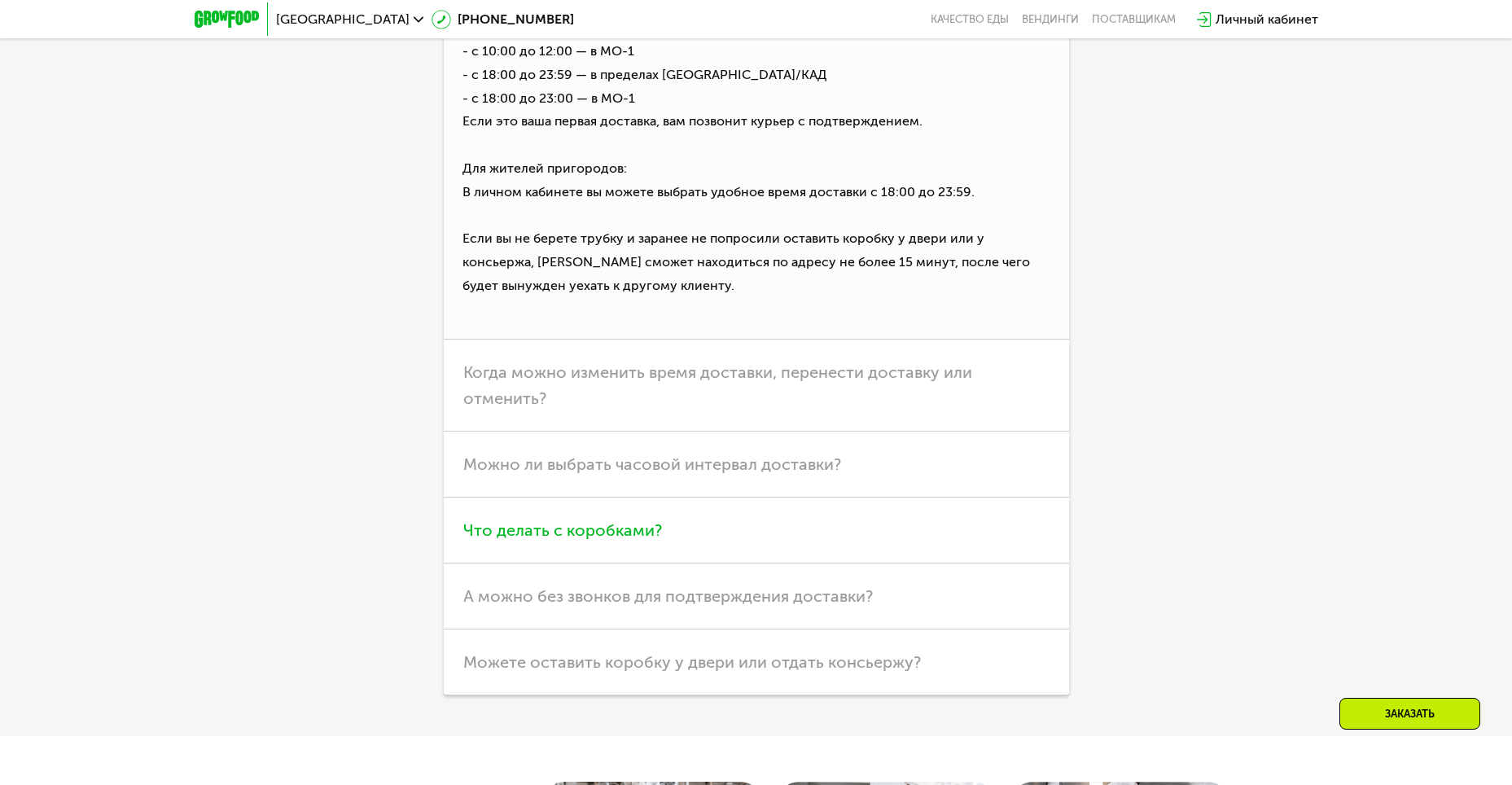
click at [560, 520] on span "Что делать с коробками?" at bounding box center [563, 530] width 199 height 20
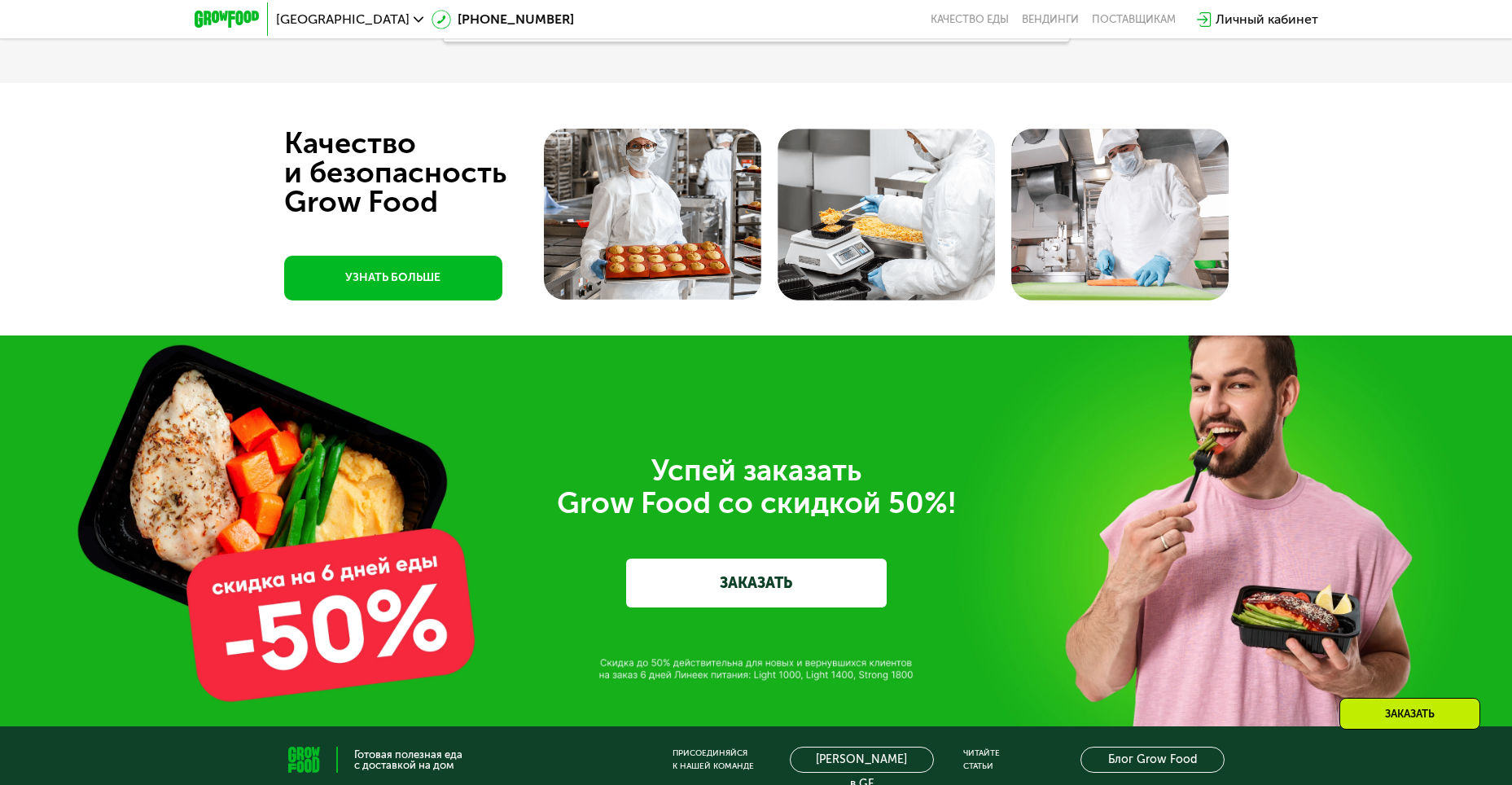
scroll to position [5678, 0]
